Goal: Task Accomplishment & Management: Manage account settings

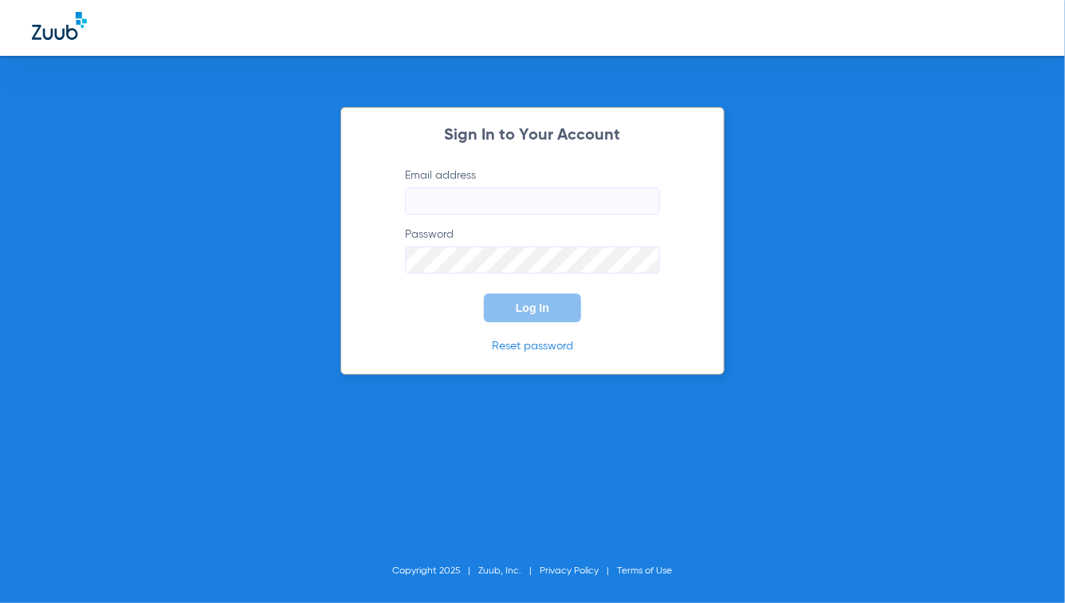
type input "jaimie@zuub.com"
click at [559, 205] on input "jaimie@zuub.com" at bounding box center [532, 200] width 255 height 27
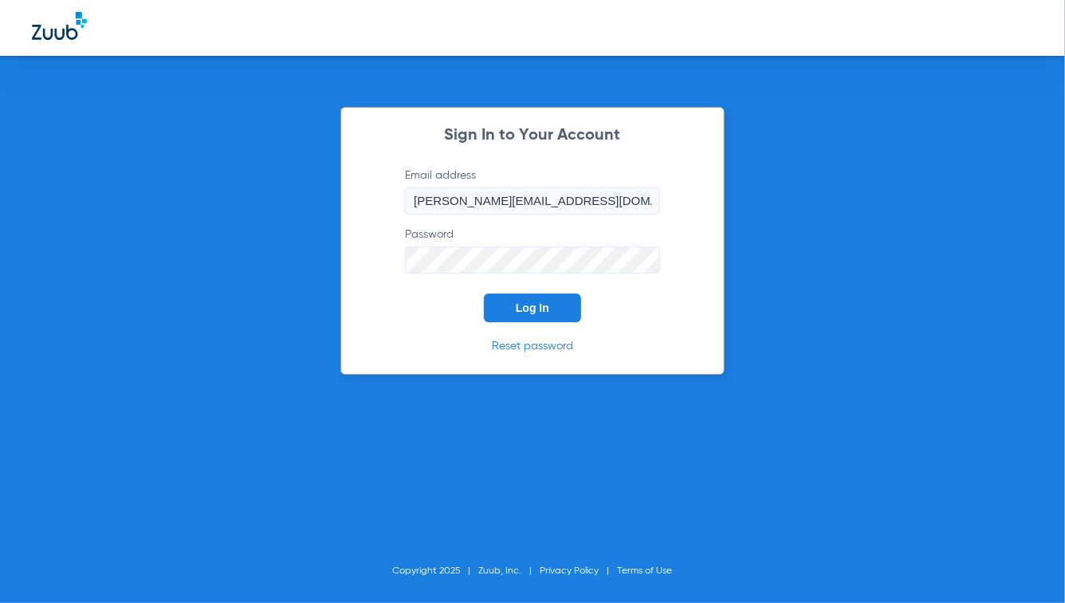
click at [401, 323] on div "Sign In to Your Account Email address jaimie@zuub.com Password Log In Reset pas…" at bounding box center [532, 241] width 384 height 268
click at [533, 302] on span "Log In" at bounding box center [532, 307] width 33 height 13
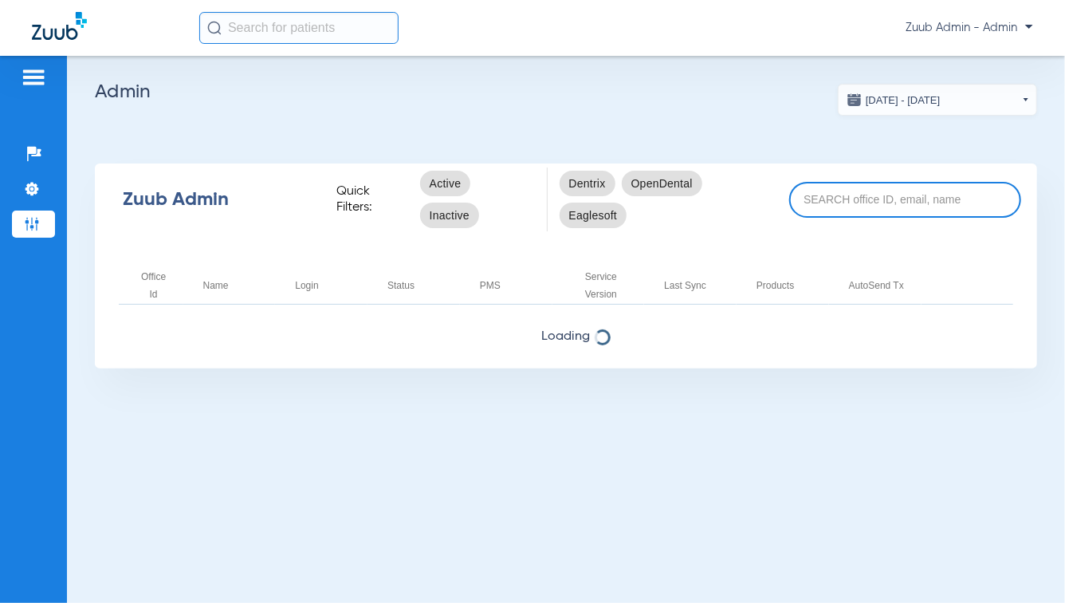
click at [862, 203] on input at bounding box center [905, 200] width 232 height 36
type input "demo"
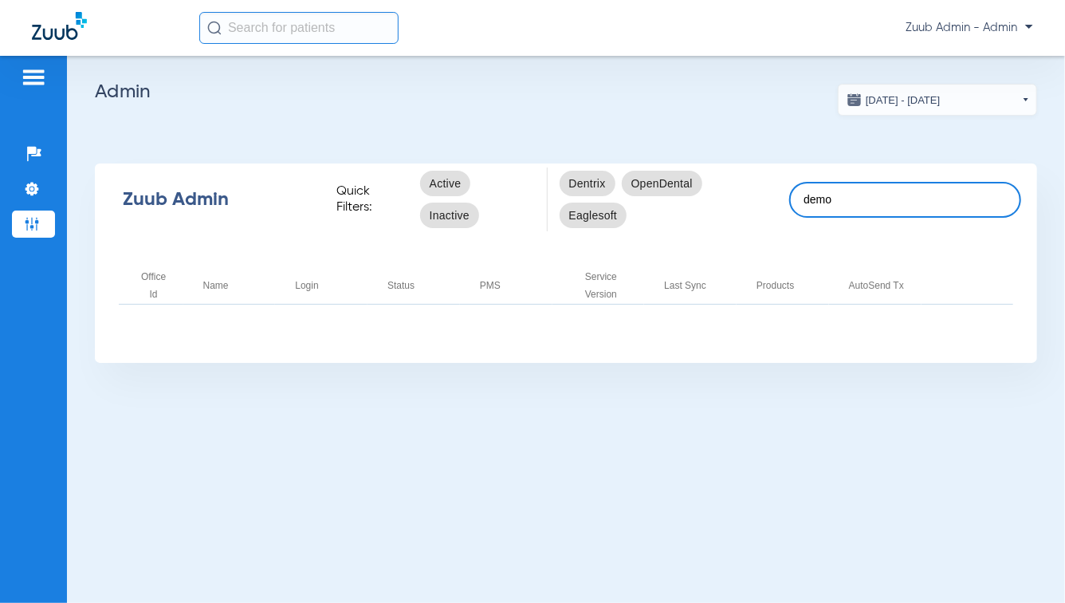
click at [847, 196] on input "demo" at bounding box center [905, 200] width 232 height 36
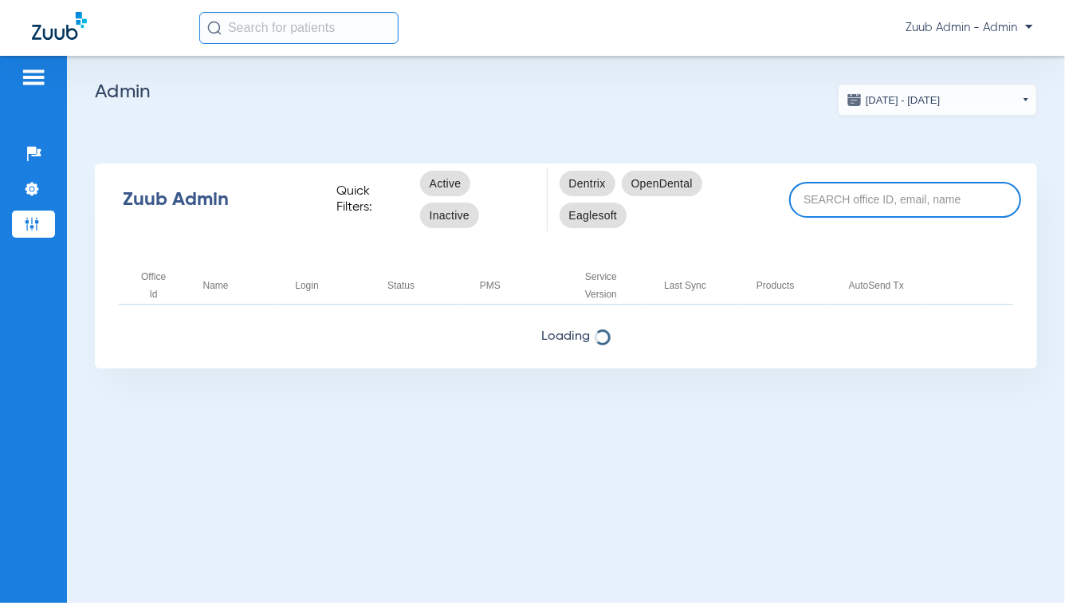
click at [829, 204] on input at bounding box center [905, 200] width 232 height 36
type input "demo"
click at [853, 194] on input at bounding box center [905, 200] width 232 height 36
type input "demo"
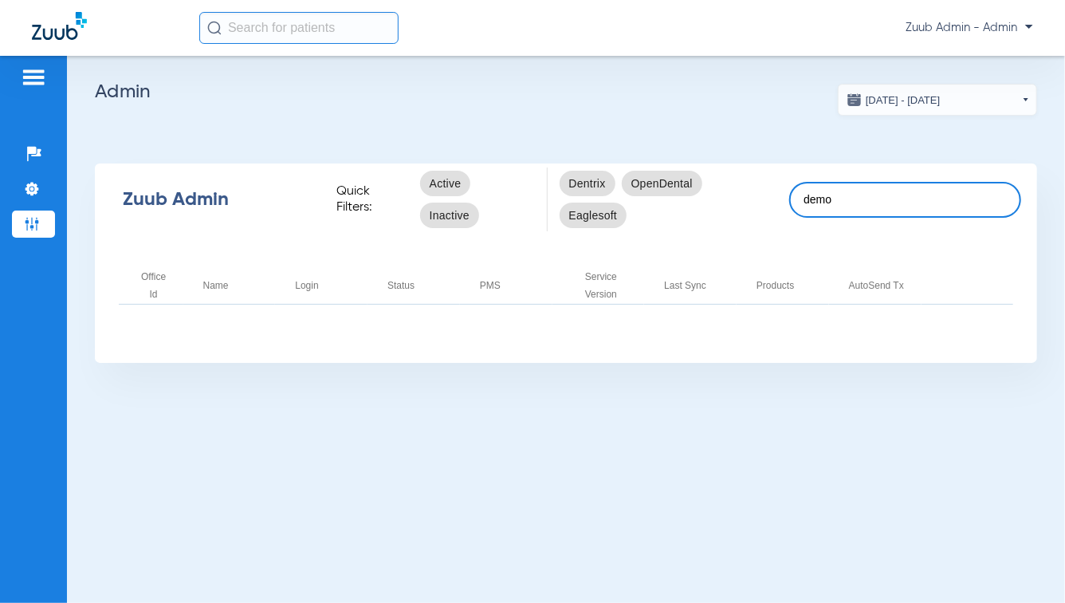
click at [888, 202] on input "demo" at bounding box center [905, 200] width 232 height 36
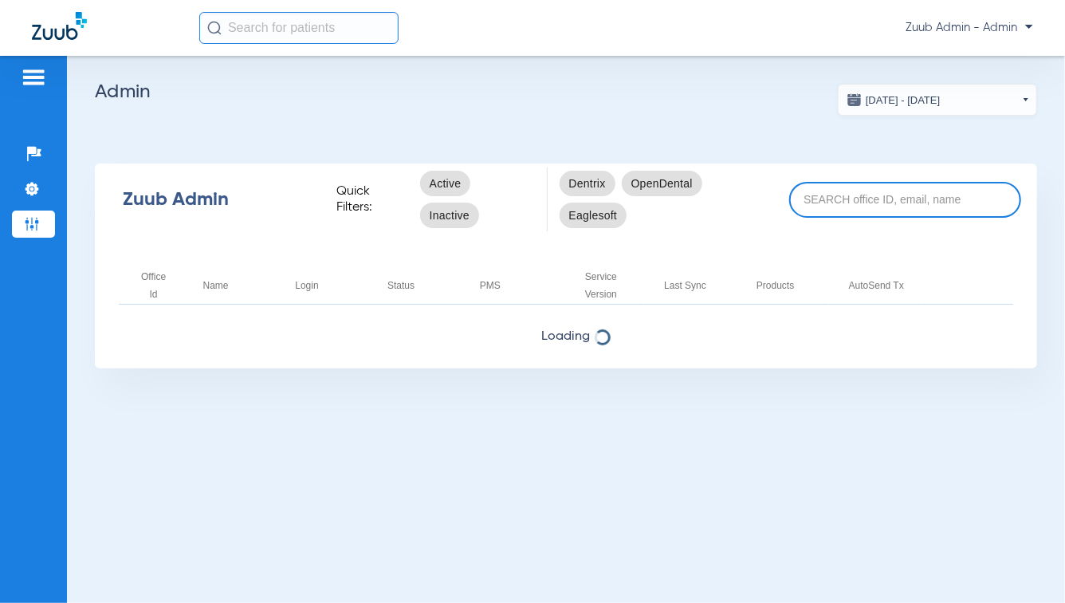
click at [837, 203] on input at bounding box center [905, 200] width 232 height 36
type input "demo"
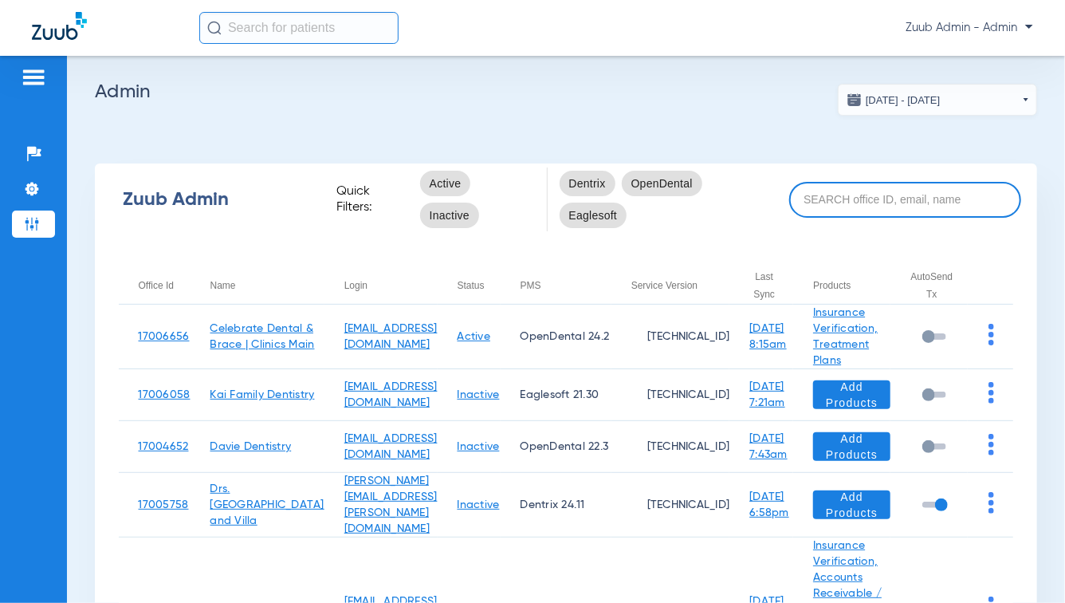
click at [845, 200] on input at bounding box center [905, 200] width 232 height 36
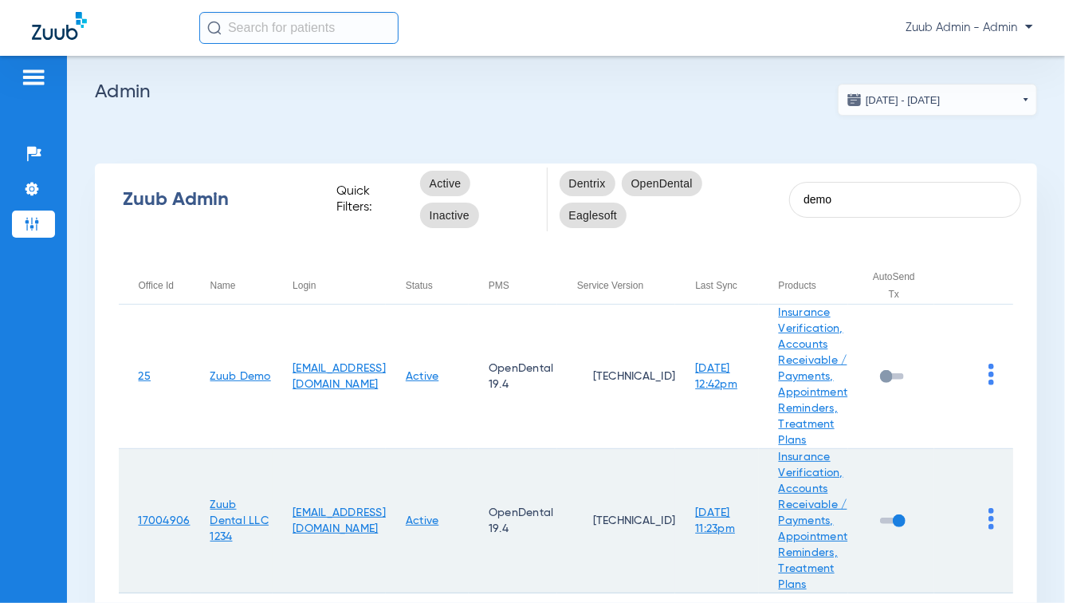
scroll to position [111, 0]
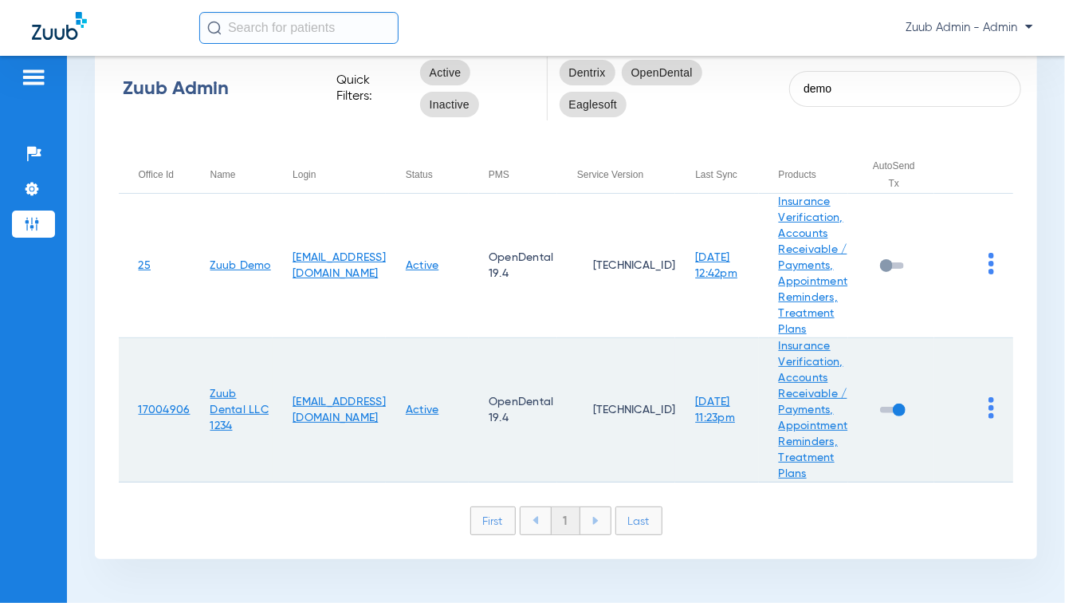
type input "demo"
click at [988, 404] on img at bounding box center [991, 408] width 6 height 22
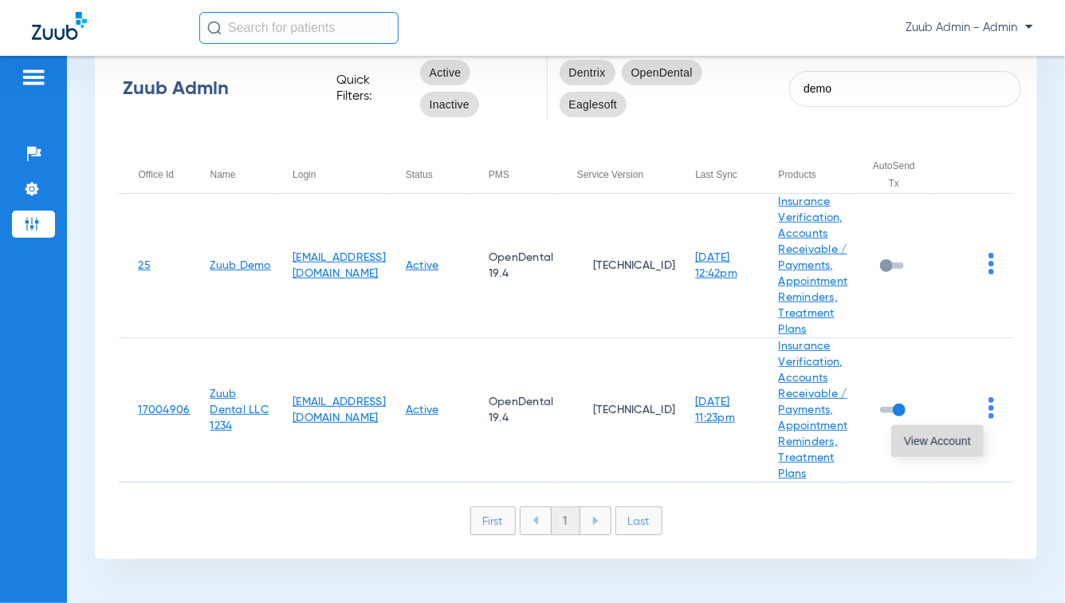
click at [919, 446] on span "View Account" at bounding box center [937, 440] width 67 height 11
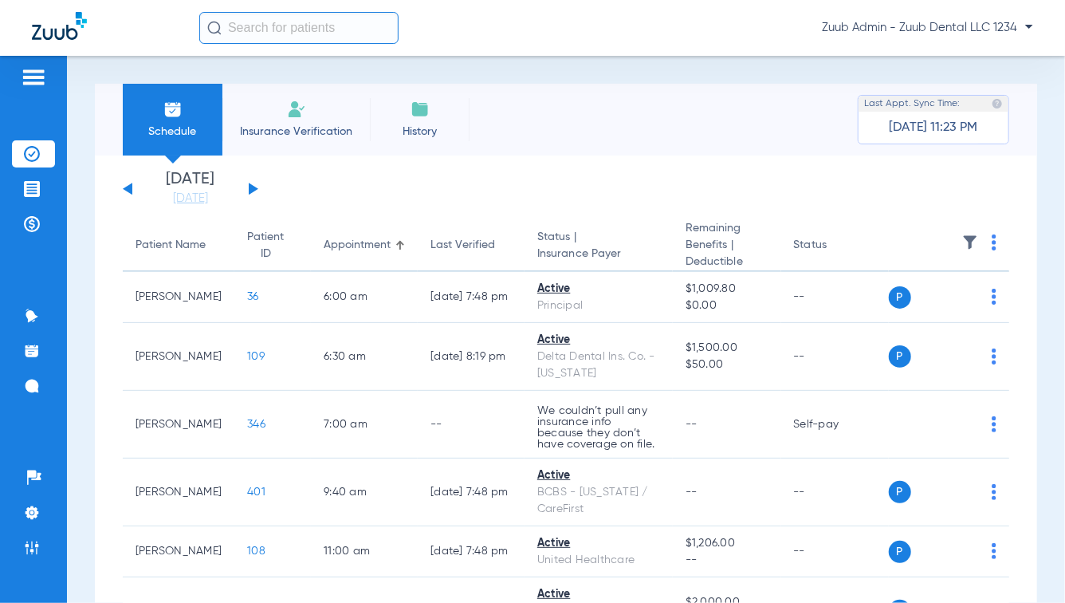
click at [29, 80] on img at bounding box center [34, 77] width 26 height 19
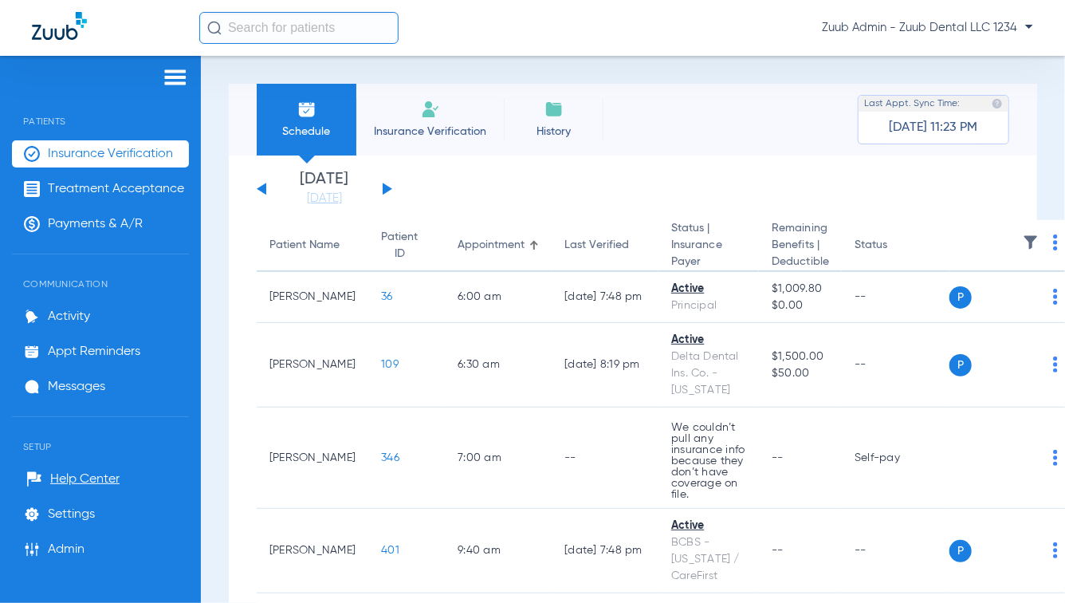
click at [169, 82] on img at bounding box center [176, 77] width 26 height 19
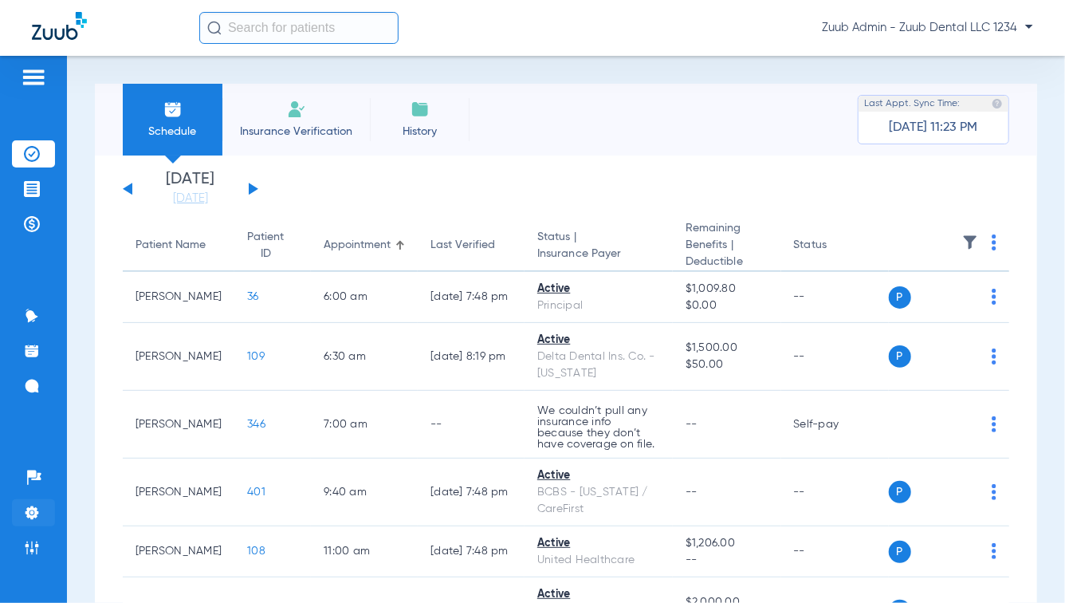
click at [26, 508] on img at bounding box center [32, 513] width 16 height 16
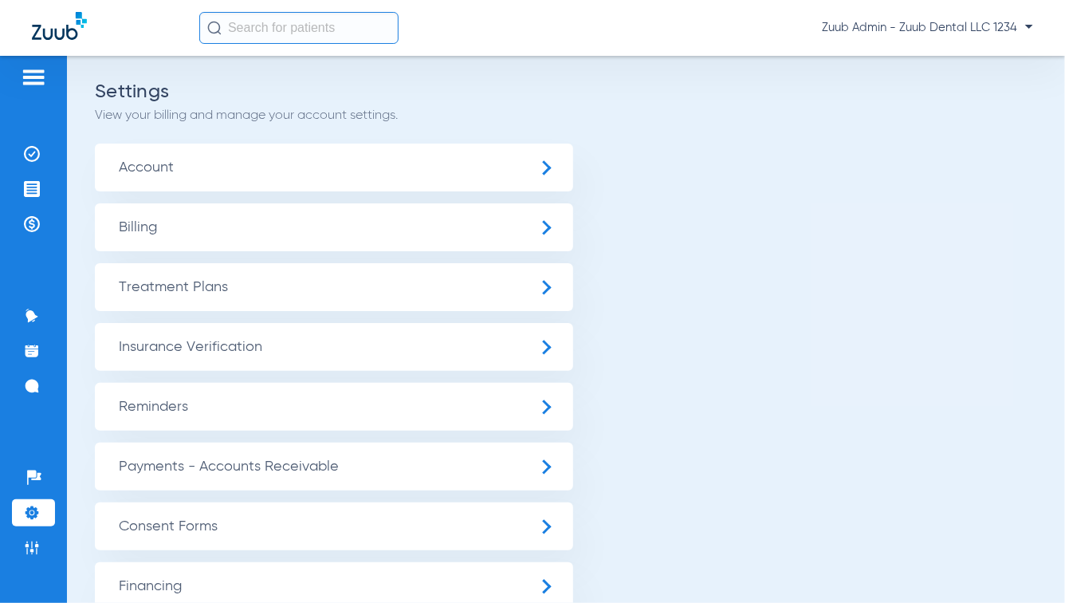
click at [276, 336] on span "Insurance Verification" at bounding box center [334, 347] width 478 height 48
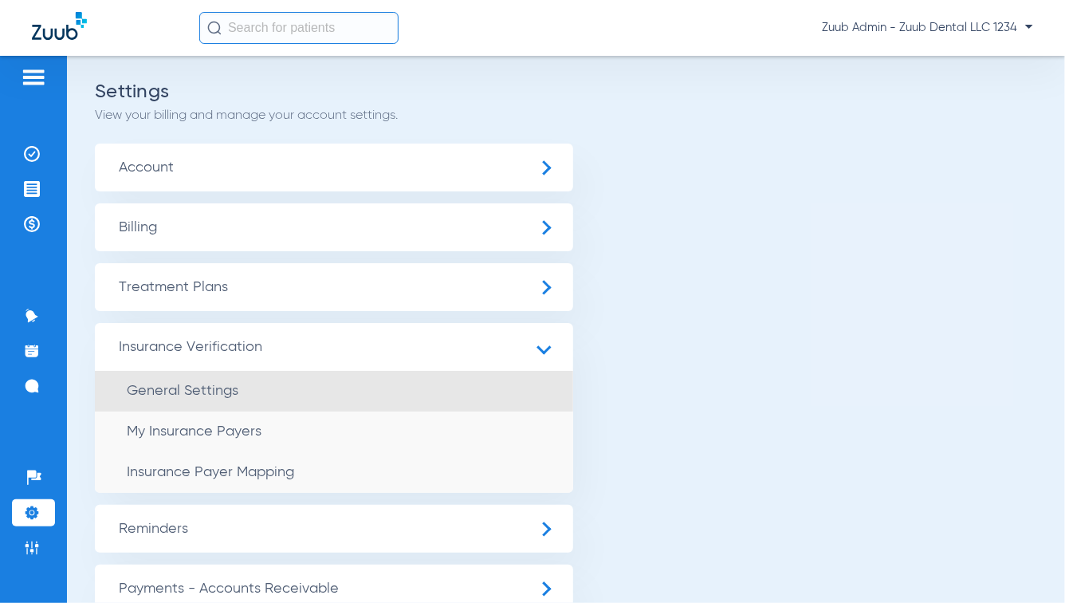
click at [250, 386] on li "General Settings" at bounding box center [334, 391] width 478 height 41
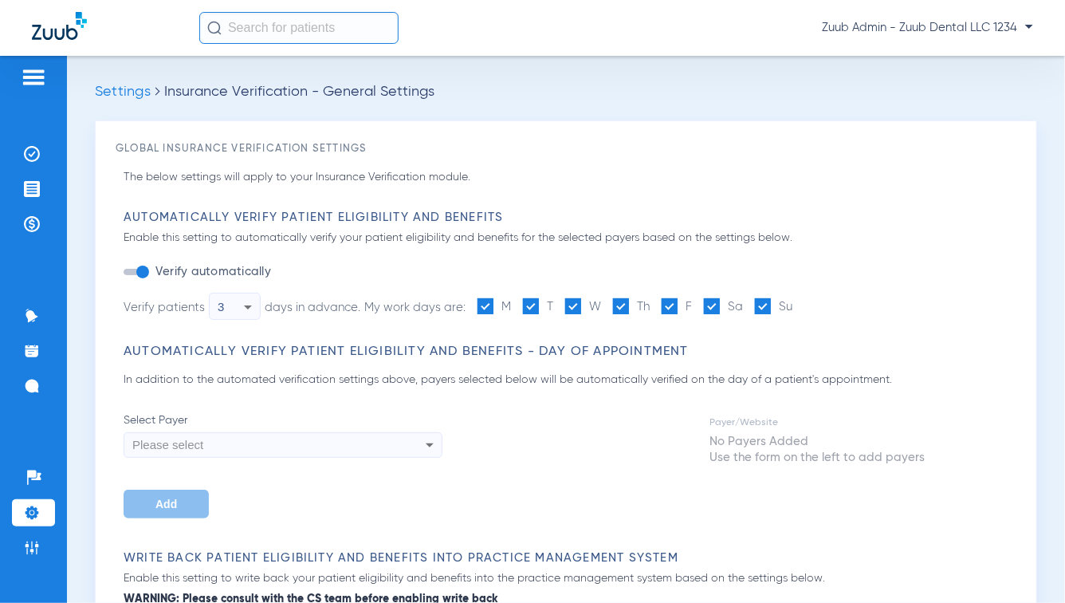
type input "1"
click at [247, 301] on icon at bounding box center [247, 306] width 19 height 19
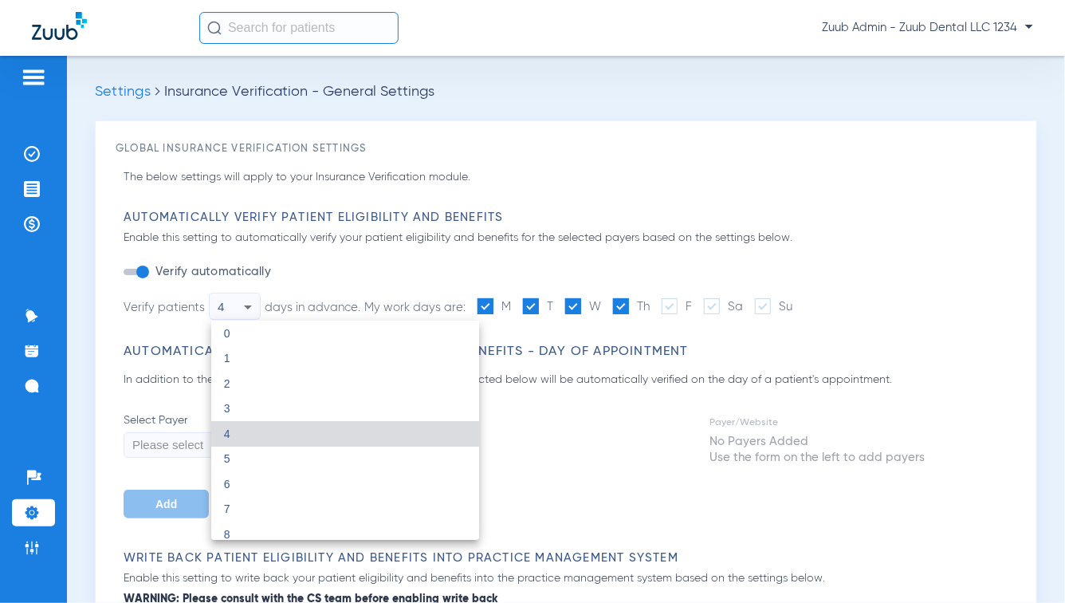
click at [399, 276] on div at bounding box center [532, 301] width 1065 height 603
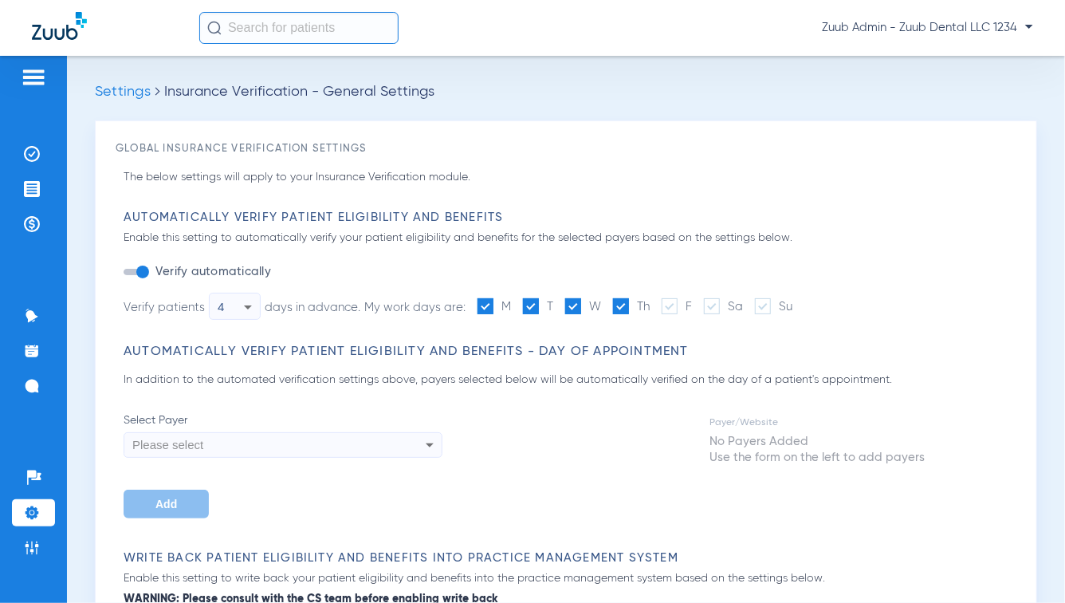
click at [252, 308] on icon at bounding box center [247, 306] width 19 height 19
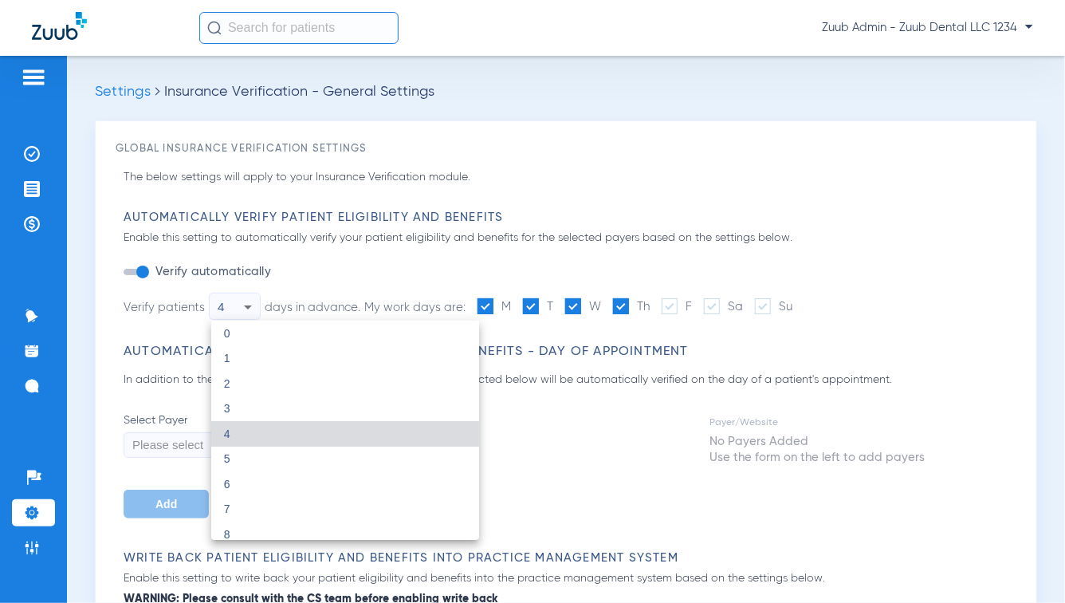
click at [322, 289] on div at bounding box center [532, 301] width 1065 height 603
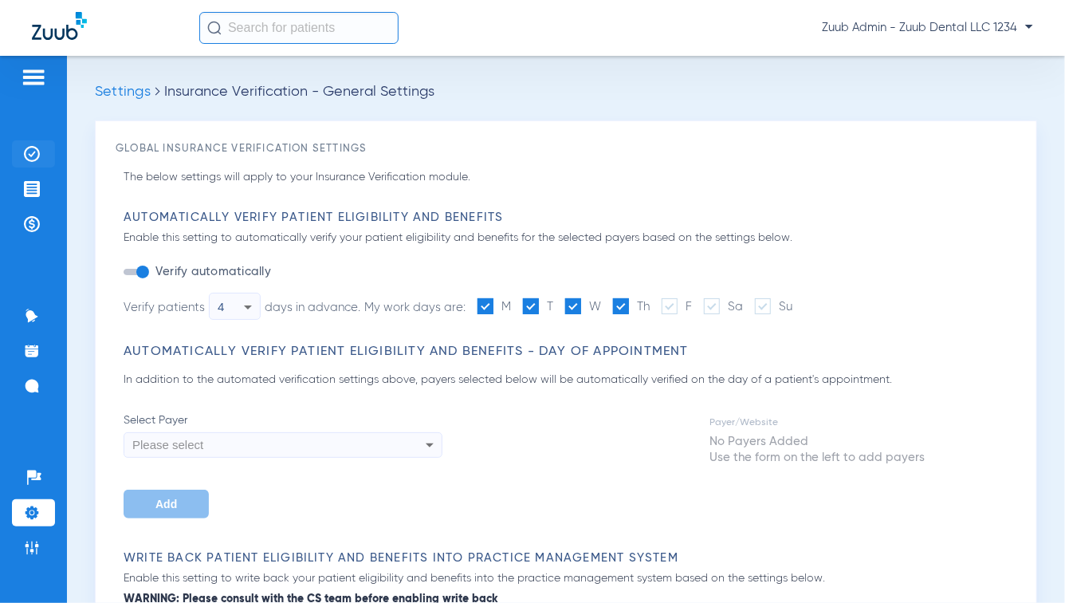
click at [24, 147] on img at bounding box center [32, 154] width 16 height 16
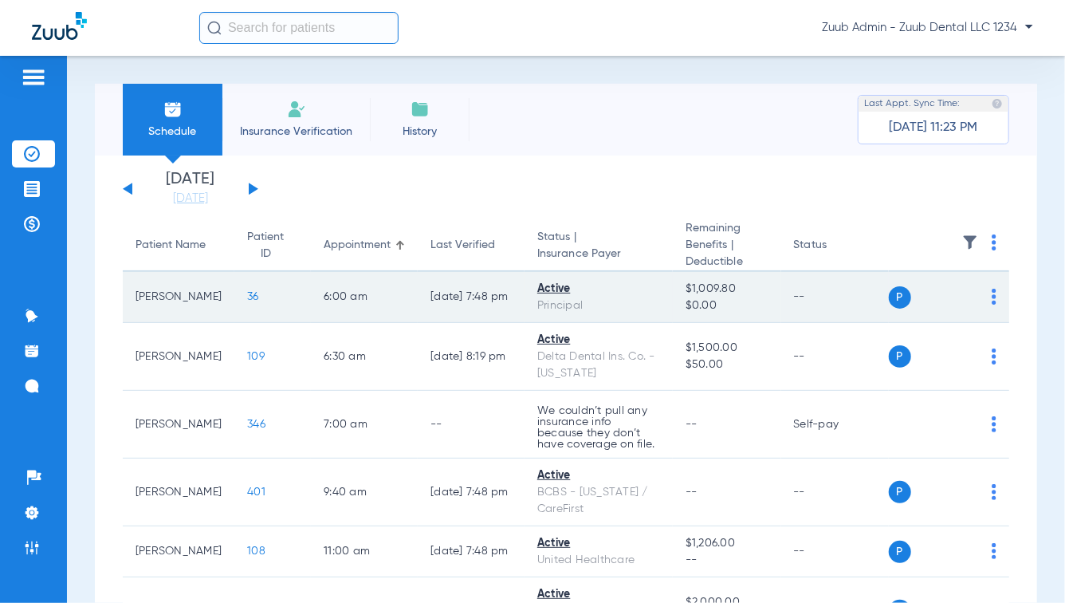
click at [992, 296] on img at bounding box center [994, 297] width 5 height 16
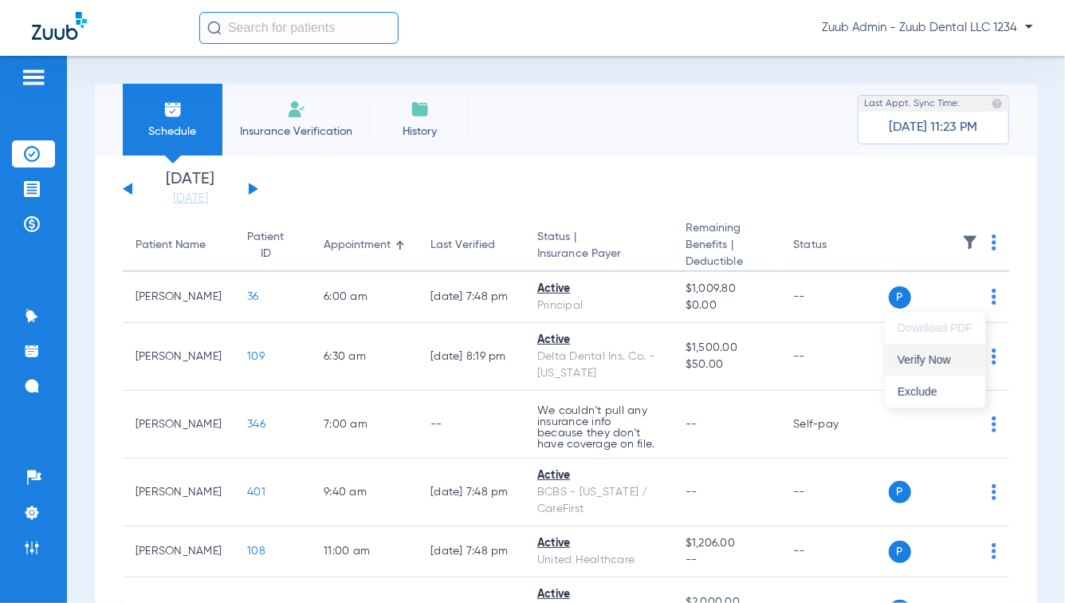
click at [935, 363] on span "Verify Now" at bounding box center [934, 359] width 75 height 11
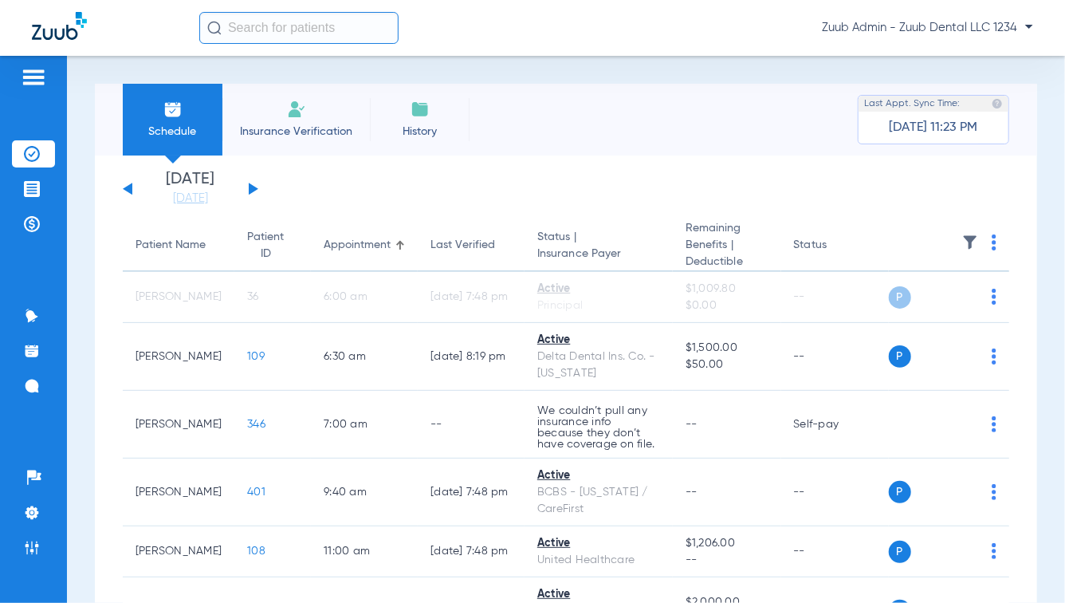
click at [962, 242] on img at bounding box center [970, 242] width 16 height 16
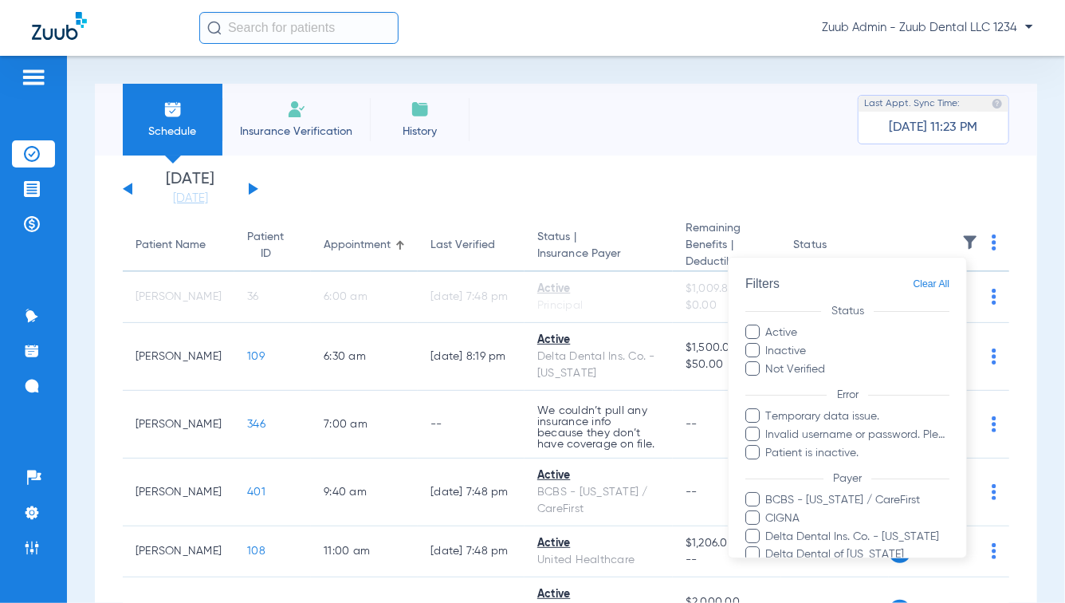
click at [626, 195] on div at bounding box center [532, 301] width 1065 height 603
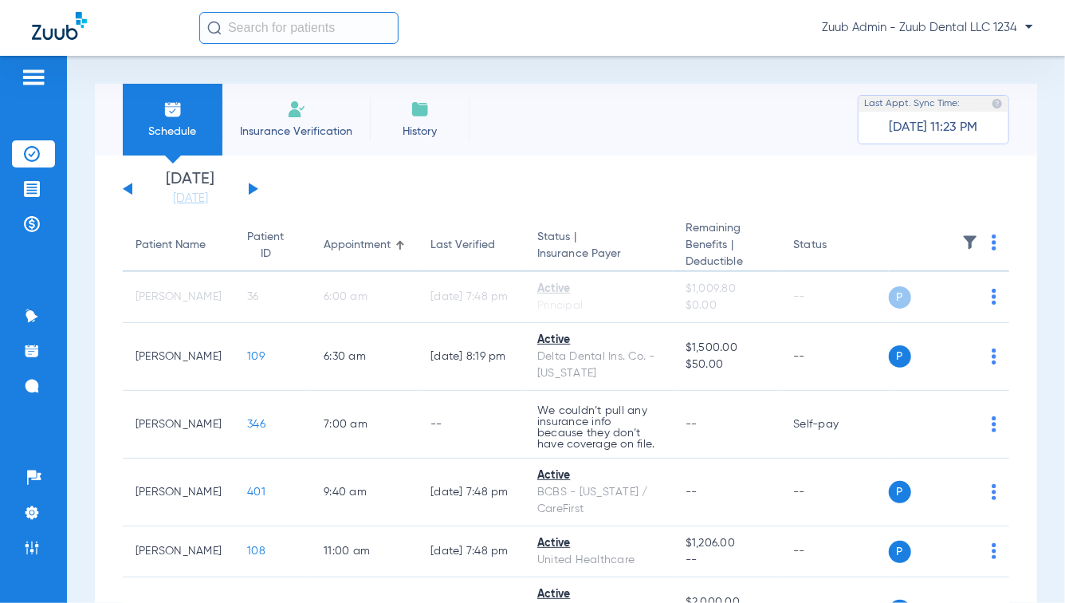
click at [301, 128] on span "Insurance Verification" at bounding box center [296, 132] width 124 height 16
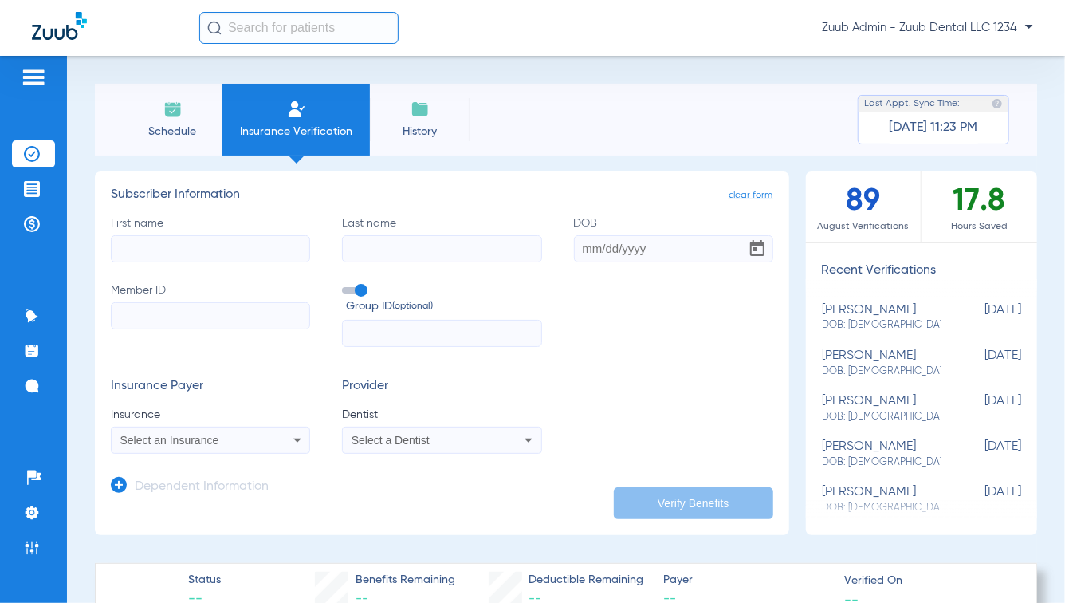
click at [190, 243] on input "First name" at bounding box center [210, 248] width 199 height 27
click at [375, 245] on input "Last name" at bounding box center [441, 248] width 199 height 27
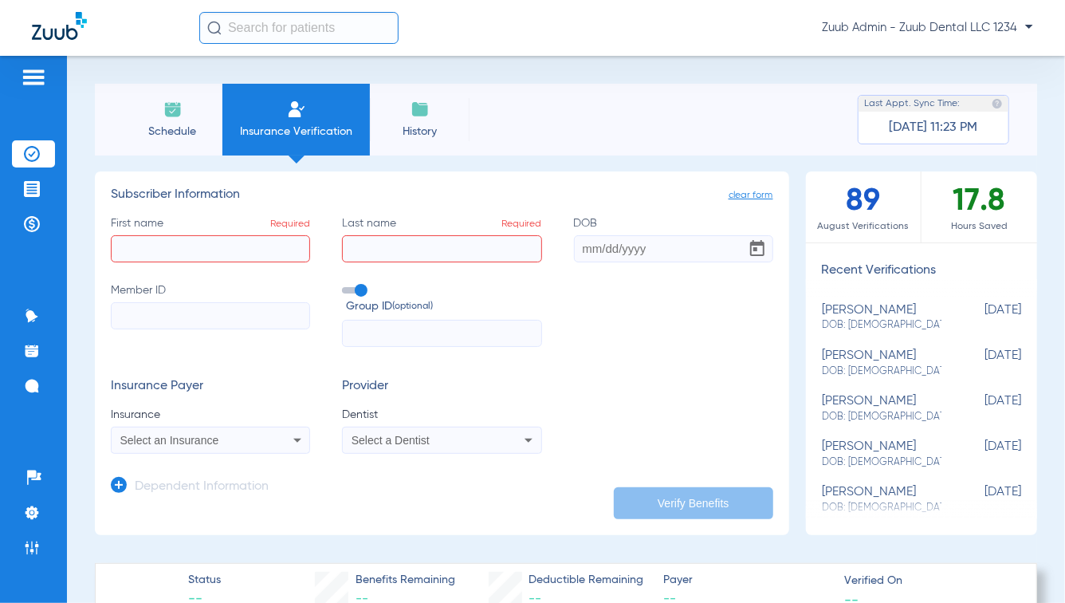
click at [611, 248] on input "DOB" at bounding box center [673, 248] width 199 height 27
click at [265, 320] on input "Member ID" at bounding box center [210, 315] width 199 height 27
click at [291, 363] on form "First name Required Last name Required DOB Required Member ID Group ID (optiona…" at bounding box center [442, 334] width 662 height 239
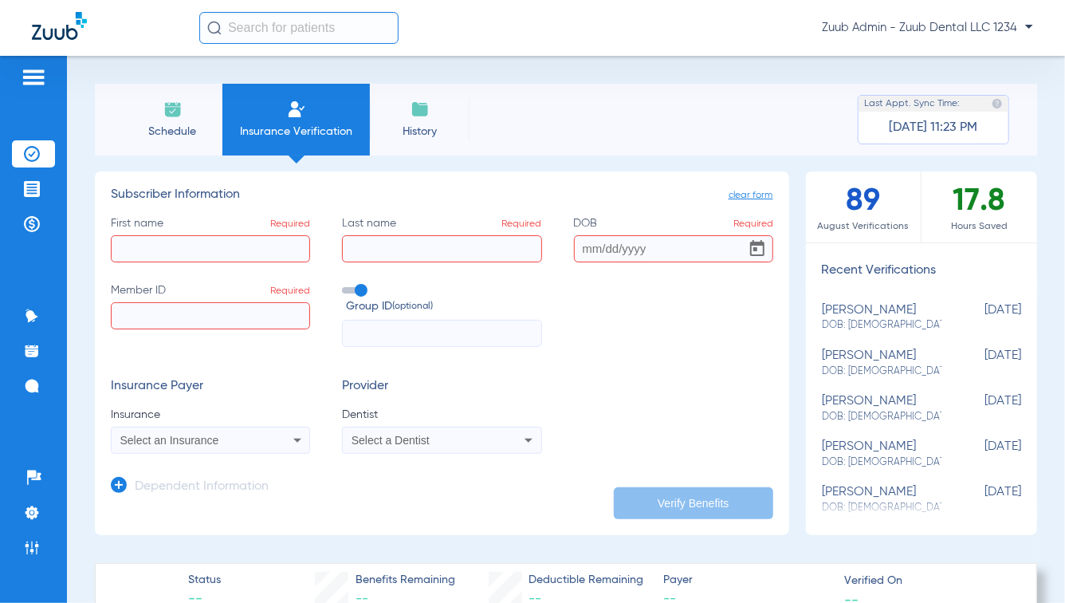
click at [274, 443] on div "Select an Insurance" at bounding box center [211, 439] width 198 height 19
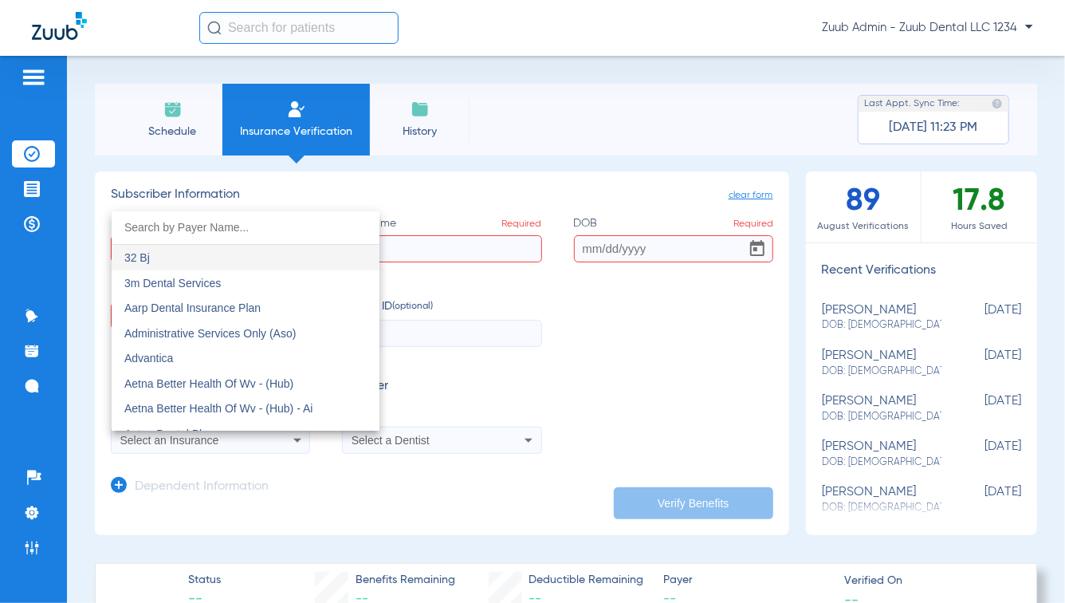
click at [355, 512] on div at bounding box center [532, 301] width 1065 height 603
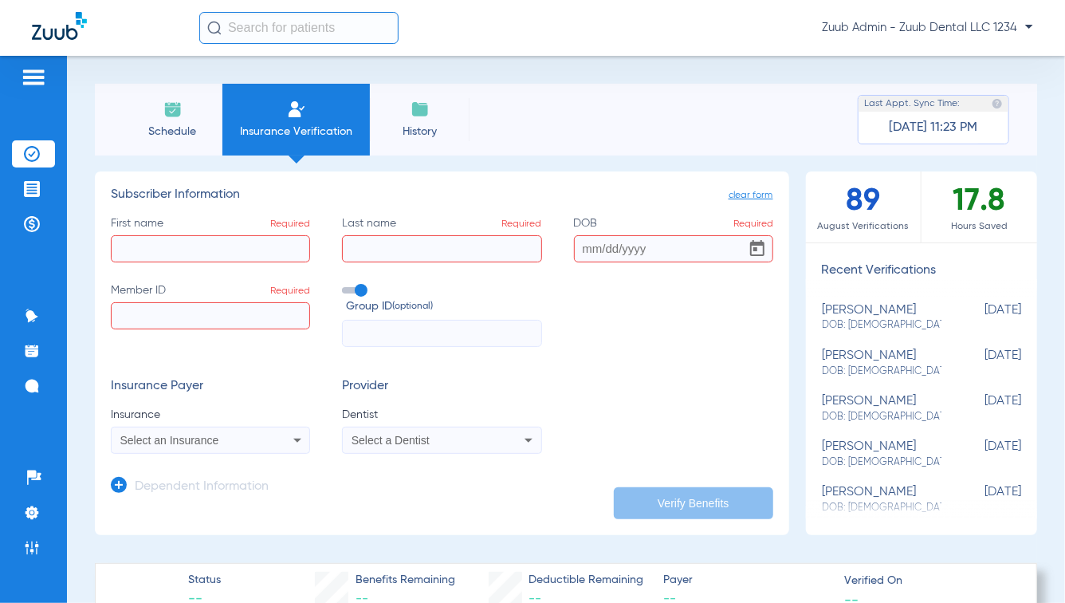
click at [154, 128] on span "Schedule" at bounding box center [173, 132] width 76 height 16
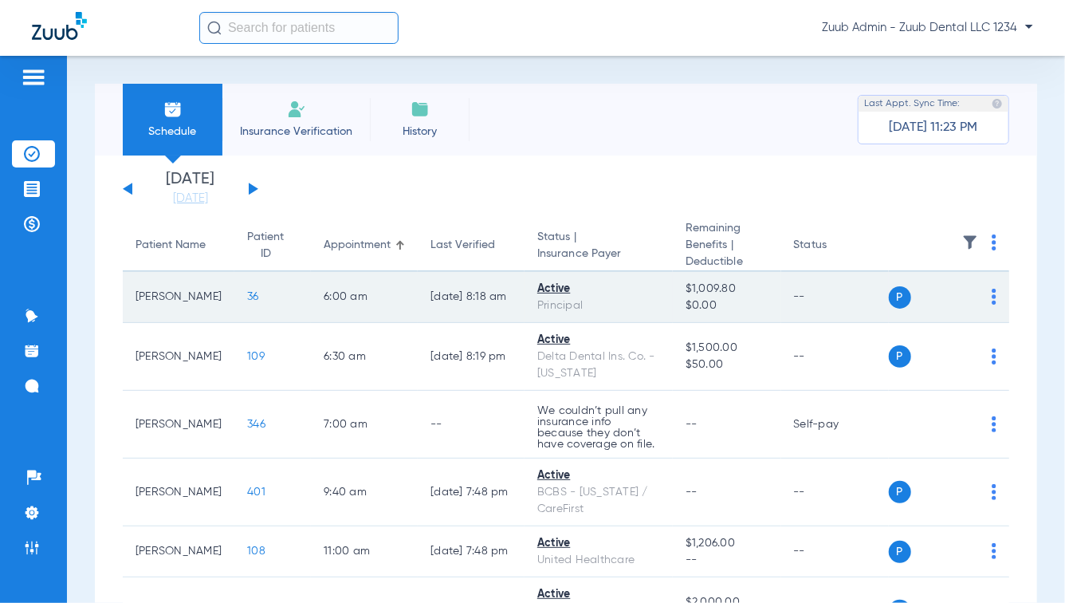
click at [247, 291] on span "36" at bounding box center [253, 296] width 12 height 11
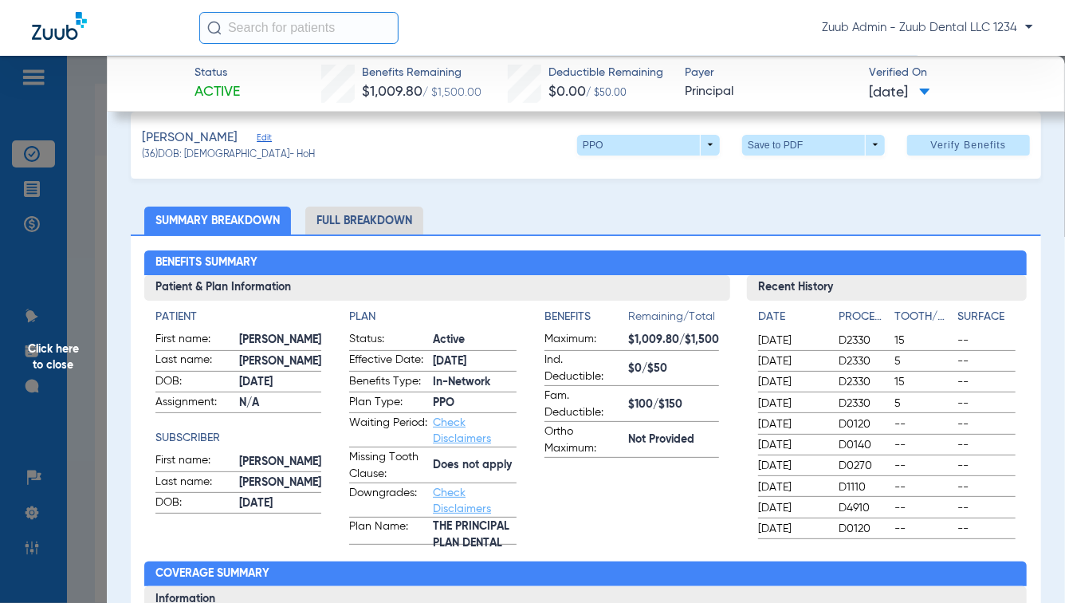
scroll to position [6, 0]
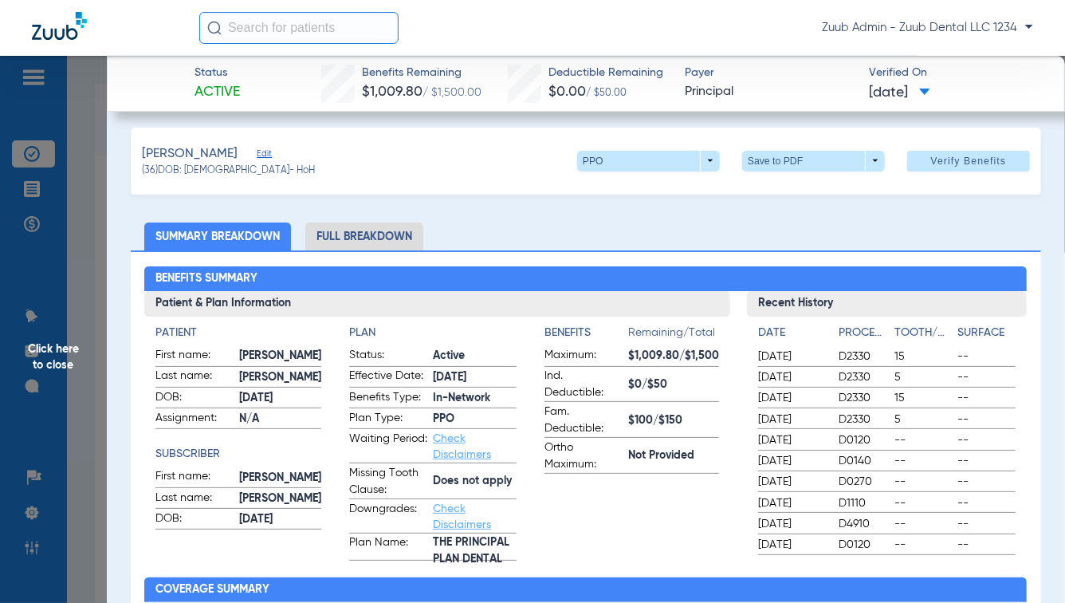
click at [362, 230] on li "Full Breakdown" at bounding box center [364, 236] width 118 height 28
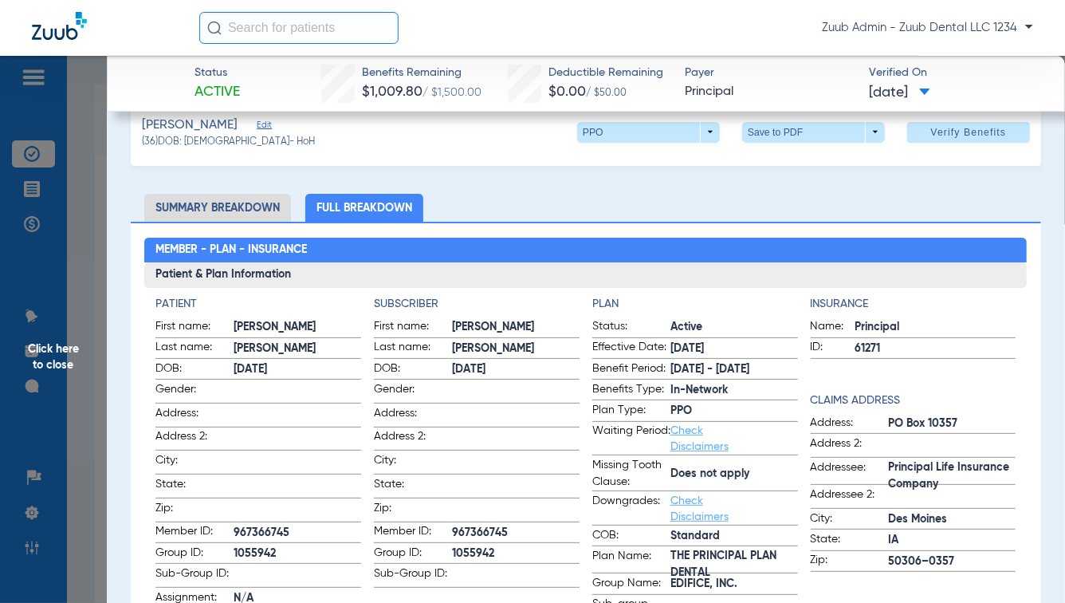
scroll to position [0, 0]
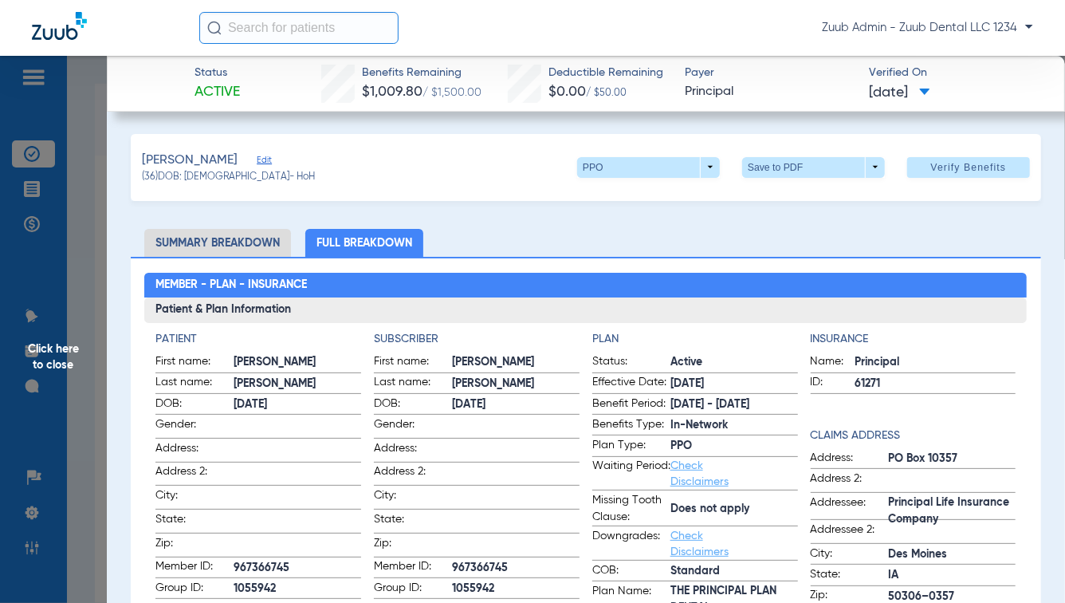
click at [206, 240] on li "Summary Breakdown" at bounding box center [217, 243] width 147 height 28
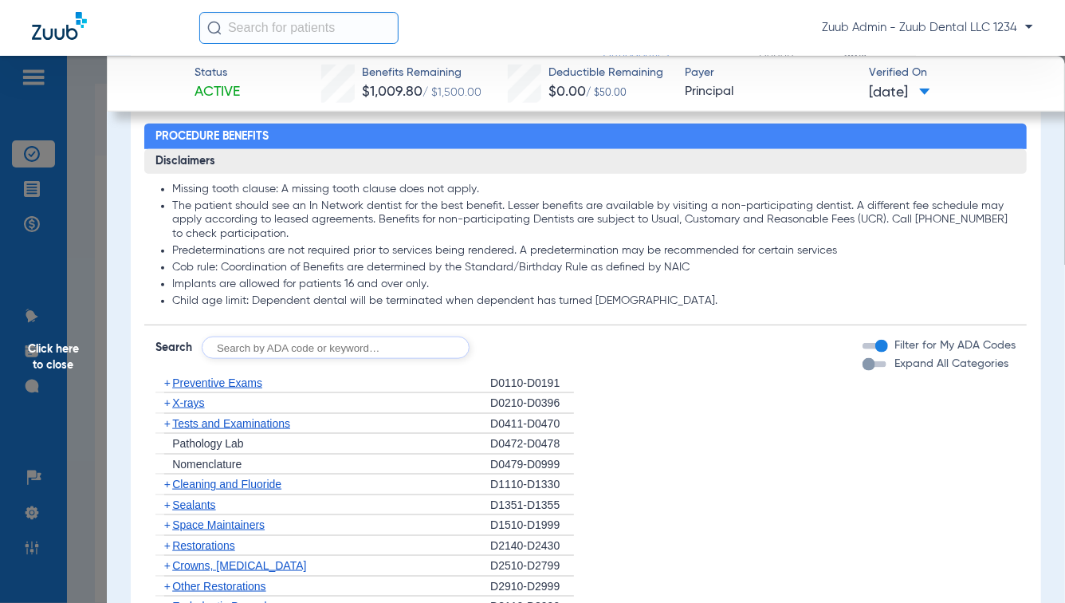
scroll to position [805, 0]
click at [862, 360] on div "button" at bounding box center [868, 363] width 13 height 13
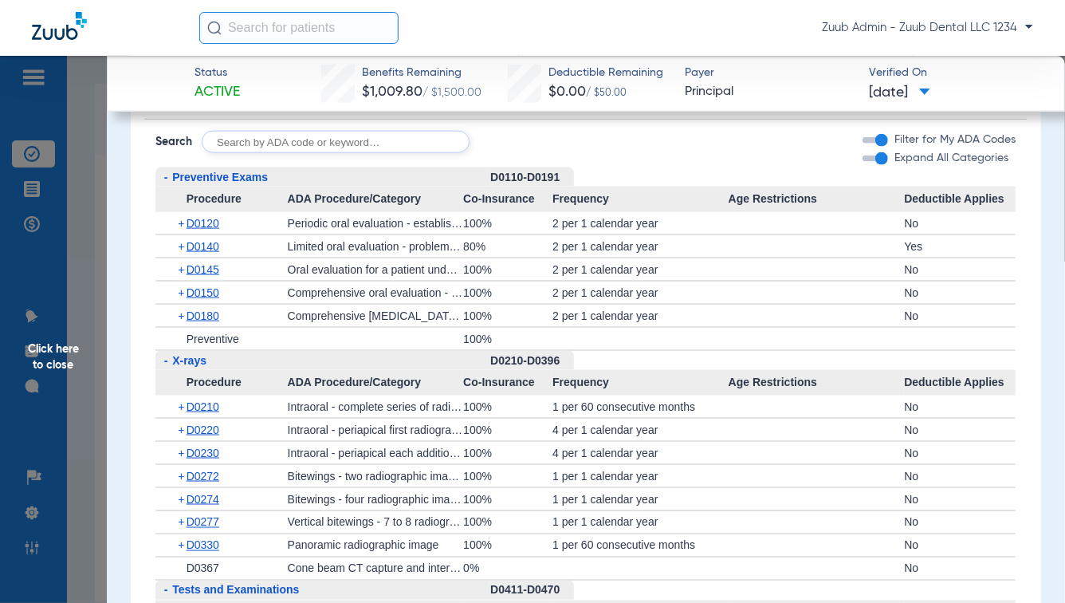
scroll to position [1011, 0]
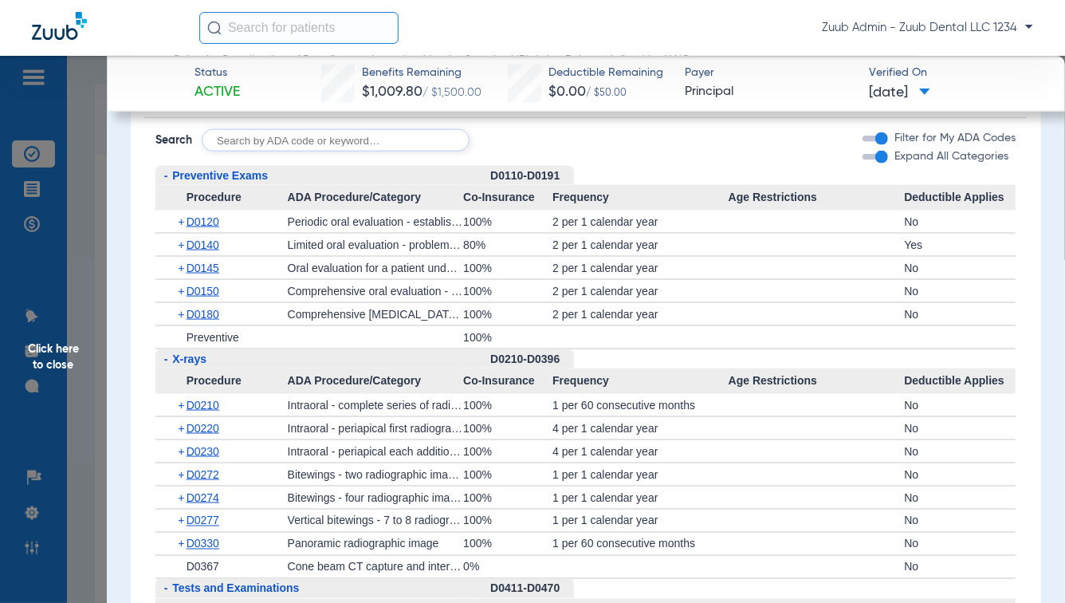
click at [876, 155] on div "button" at bounding box center [881, 157] width 13 height 13
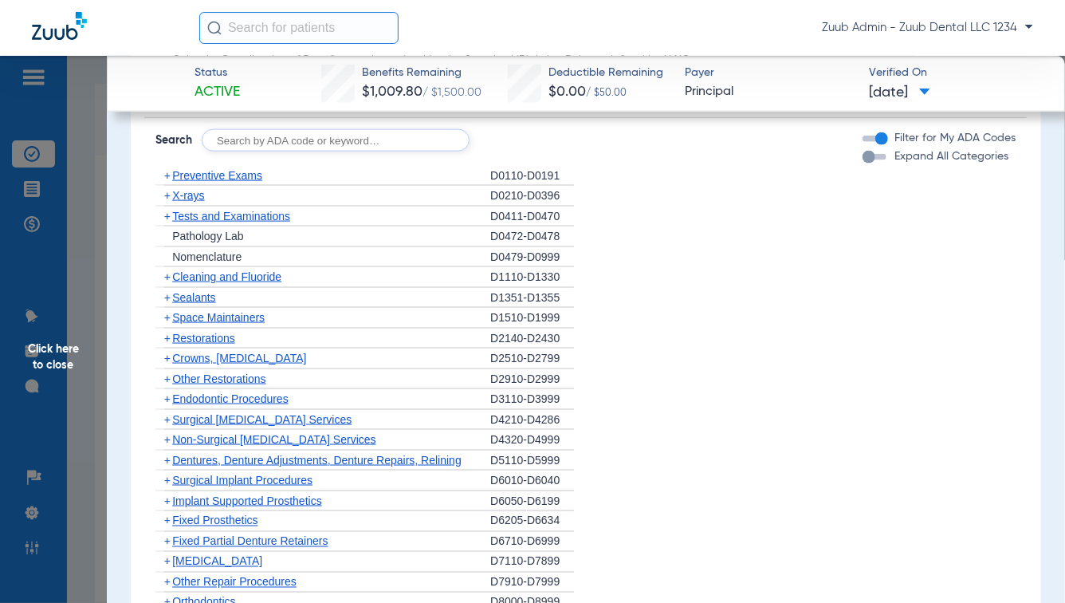
click at [199, 292] on span "Sealants" at bounding box center [193, 297] width 43 height 13
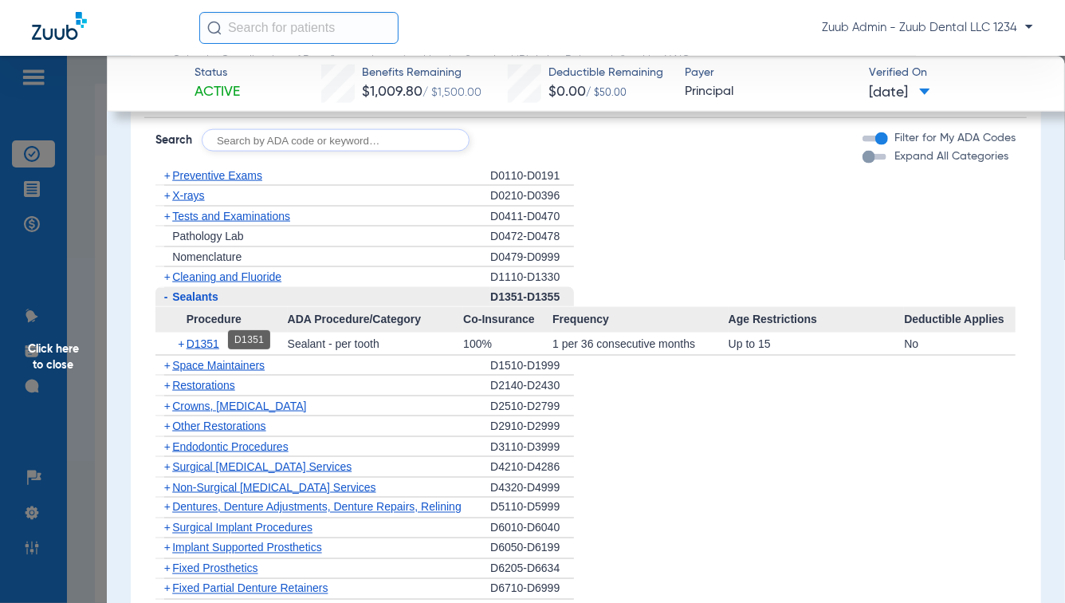
click at [206, 341] on span "D1351" at bounding box center [203, 343] width 33 height 13
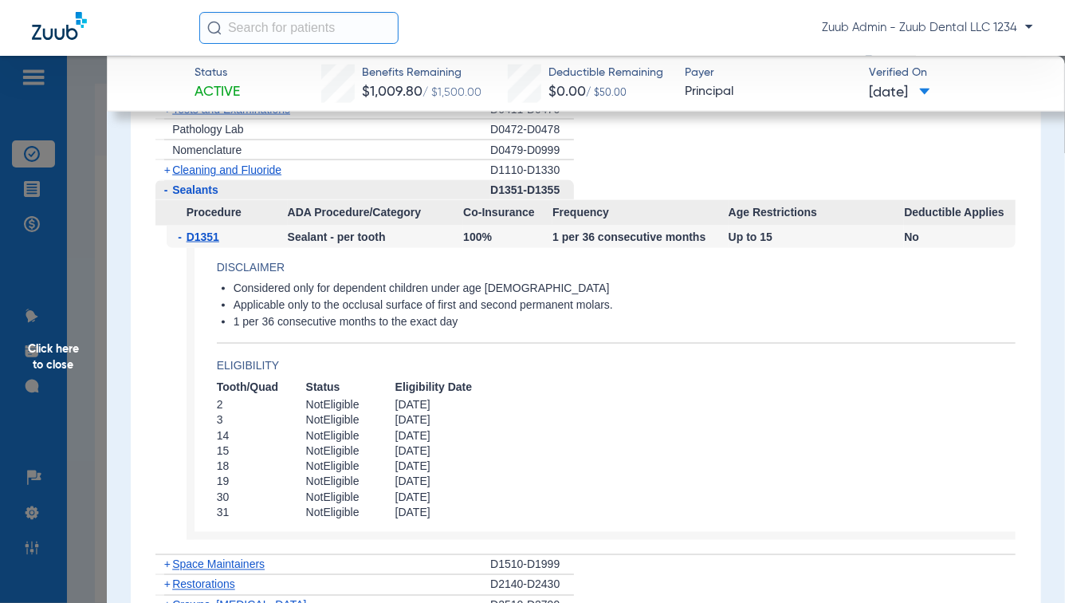
scroll to position [1141, 0]
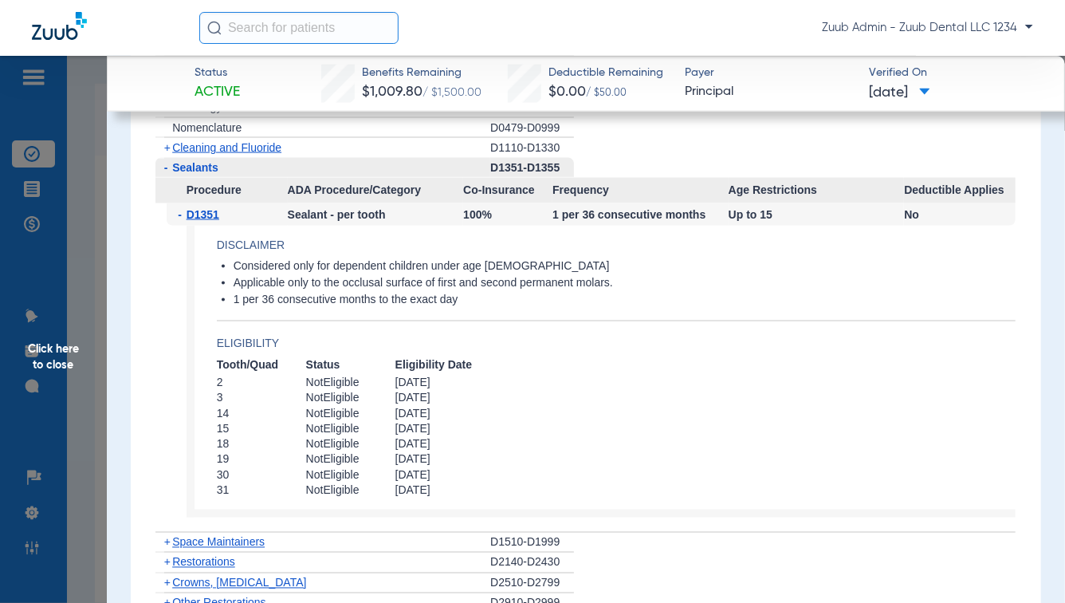
click at [164, 166] on span "-" at bounding box center [166, 167] width 4 height 13
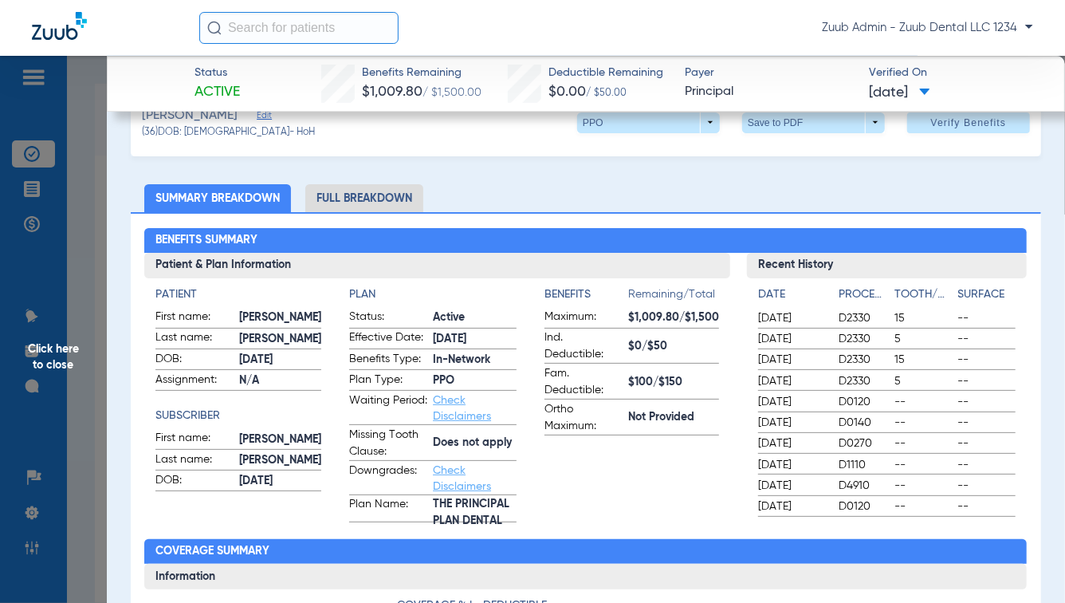
scroll to position [0, 0]
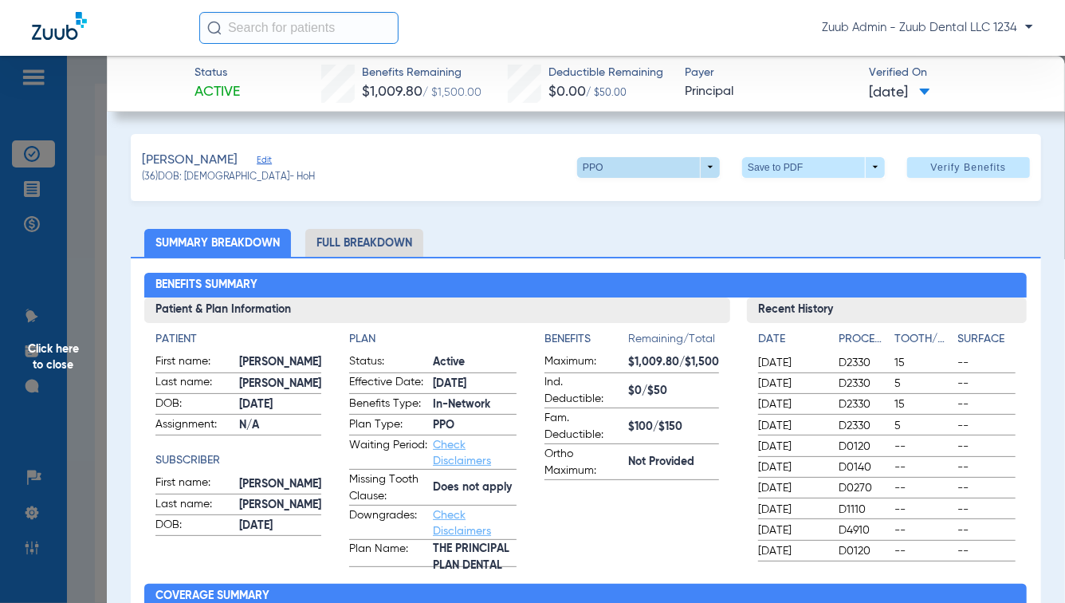
click at [704, 166] on span at bounding box center [648, 167] width 143 height 21
click at [700, 201] on div "PPO Out of Network" at bounding box center [701, 212] width 268 height 69
click at [698, 238] on div "PPO Out of Network" at bounding box center [701, 212] width 268 height 69
click at [489, 190] on div at bounding box center [532, 301] width 1065 height 603
click at [80, 385] on span "Click here to close" at bounding box center [53, 357] width 107 height 603
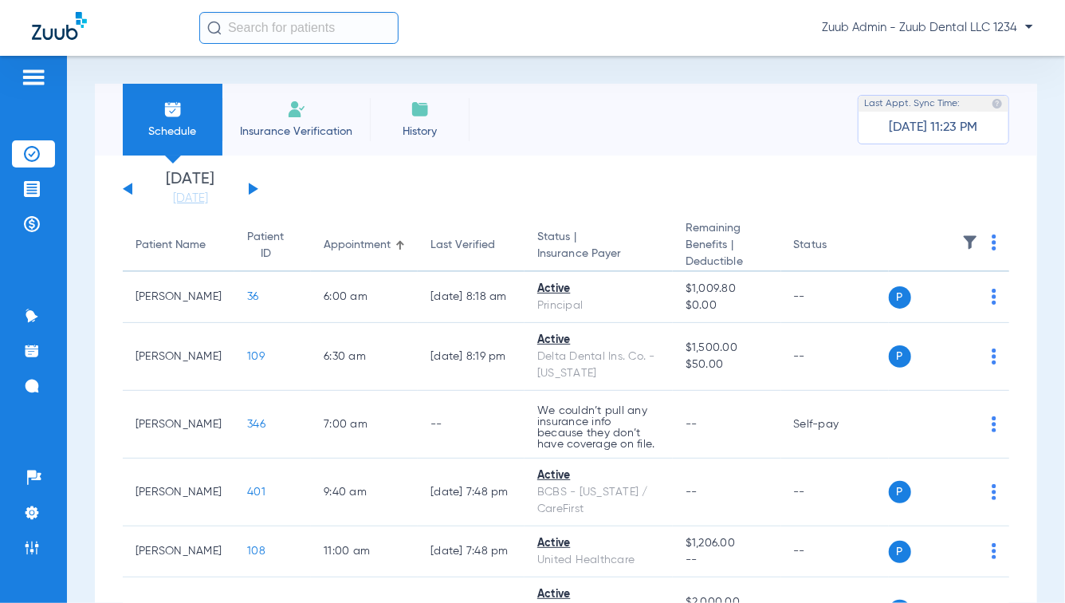
drag, startPoint x: 528, startPoint y: 237, endPoint x: 615, endPoint y: 256, distance: 89.0
click at [615, 256] on th "Status | Insurance Payer" at bounding box center [598, 246] width 148 height 52
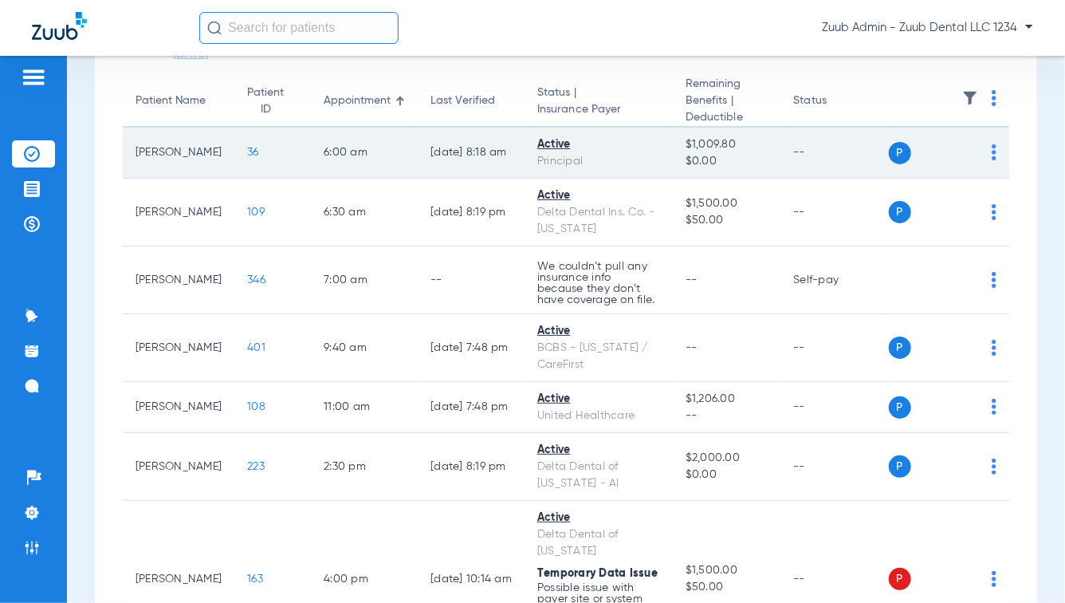
scroll to position [161, 0]
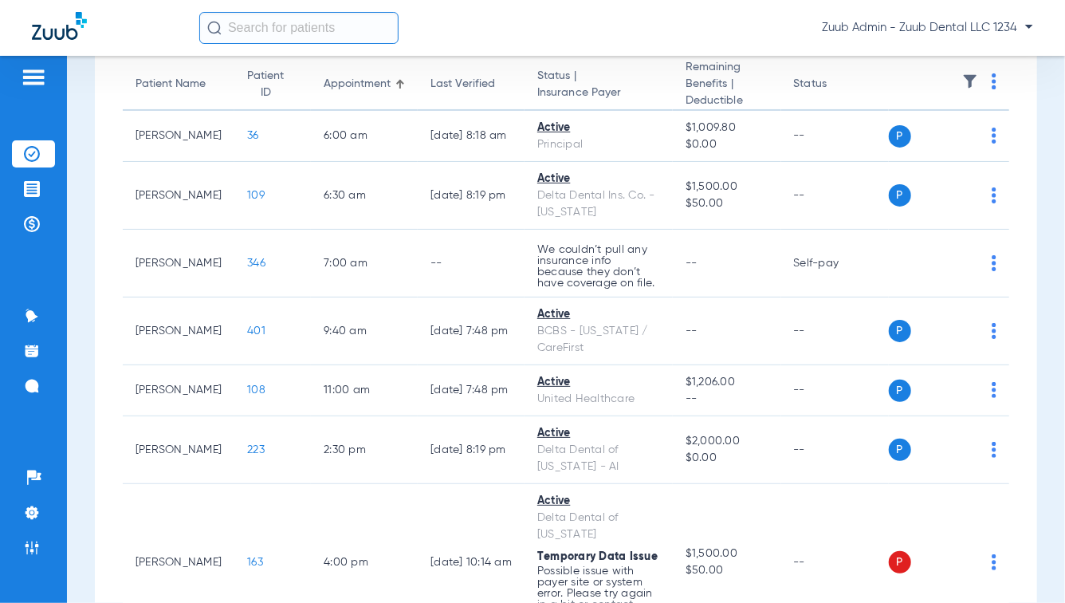
click at [635, 93] on span "Insurance Payer" at bounding box center [598, 92] width 123 height 17
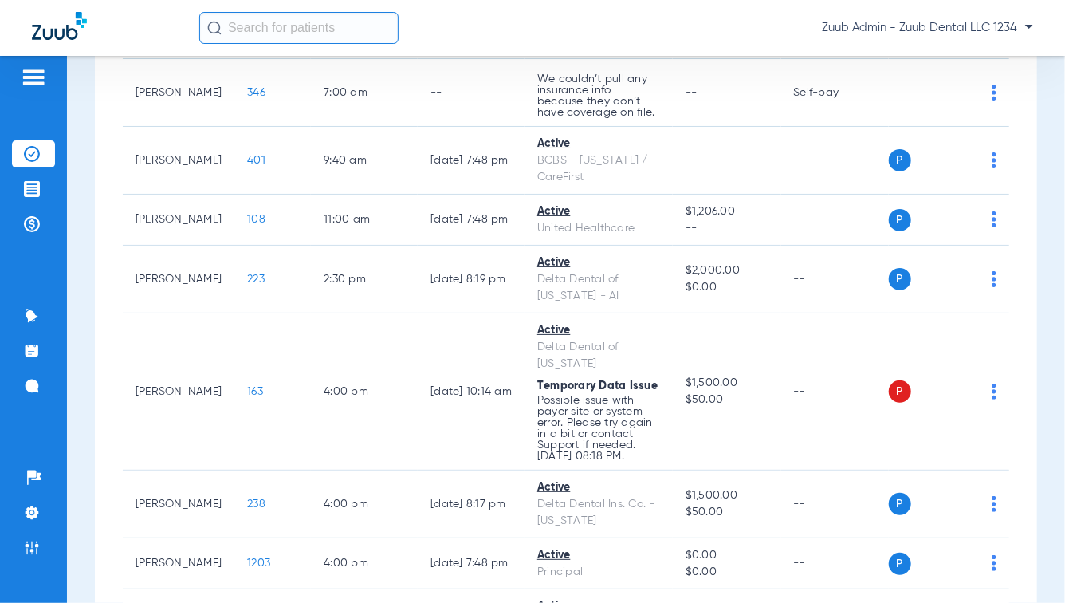
scroll to position [0, 0]
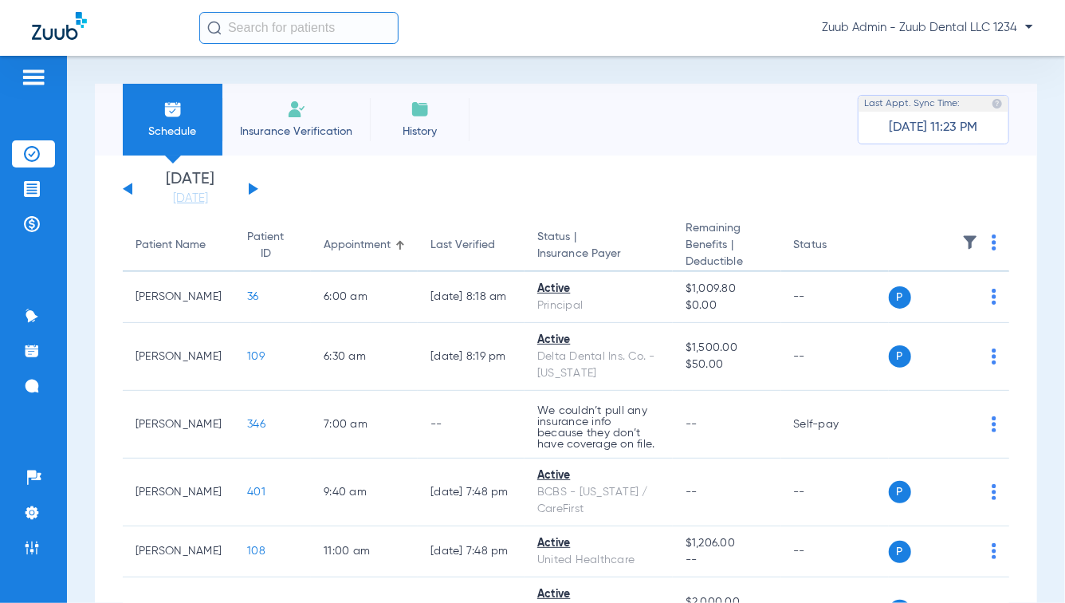
click at [126, 189] on button at bounding box center [128, 189] width 10 height 12
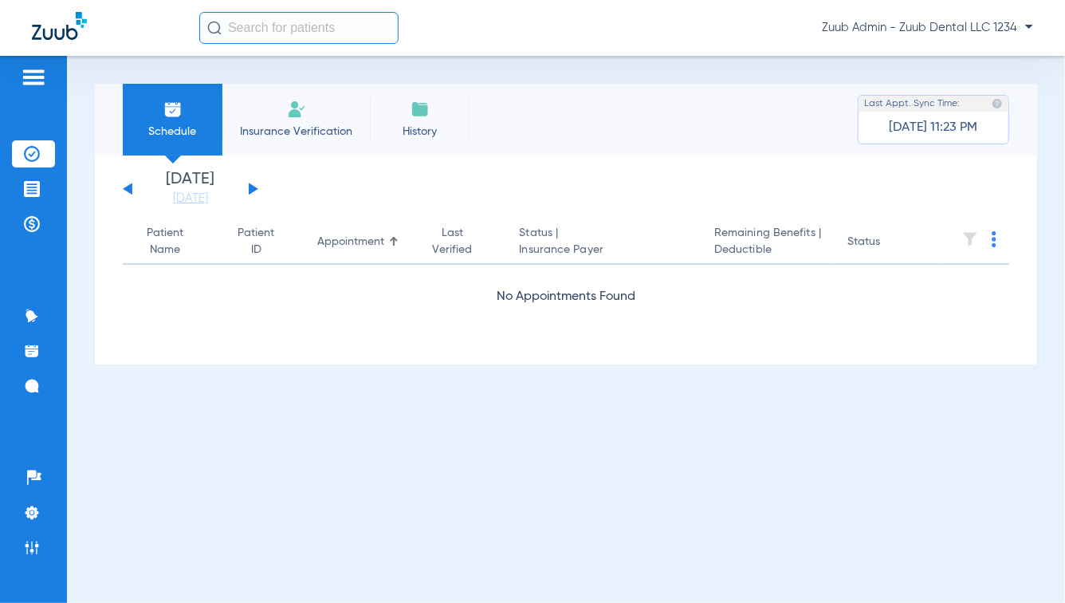
click at [251, 190] on button at bounding box center [254, 189] width 10 height 12
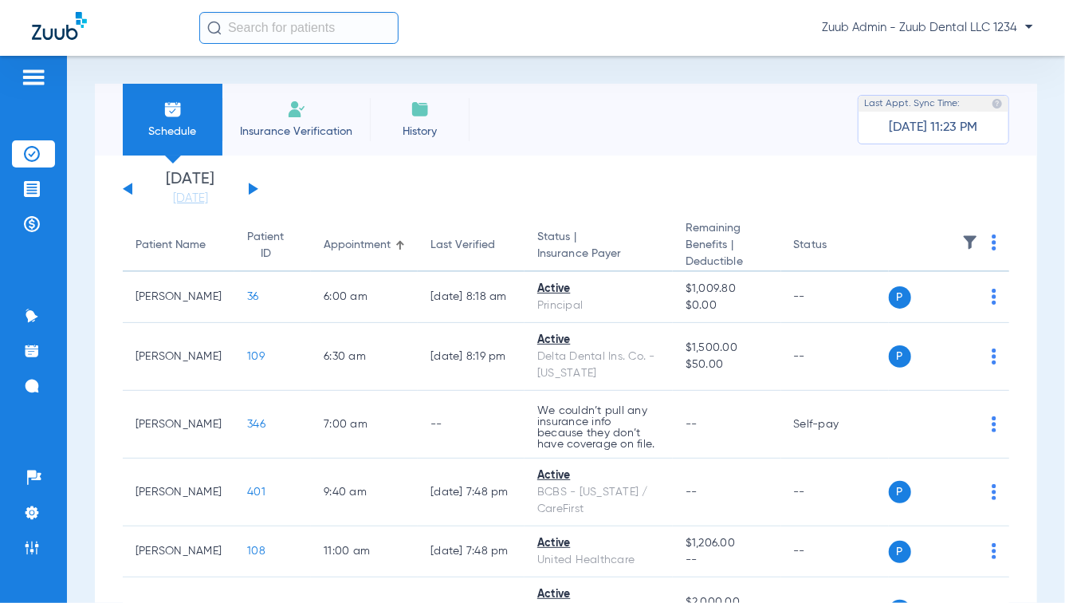
click at [254, 190] on button at bounding box center [254, 189] width 10 height 12
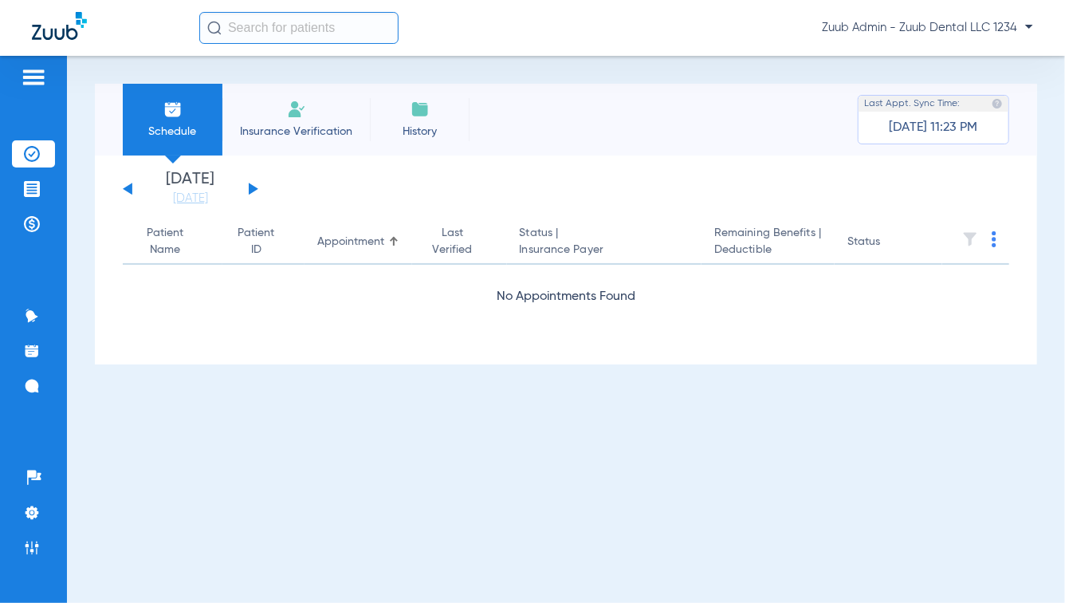
click at [128, 190] on button at bounding box center [128, 189] width 10 height 12
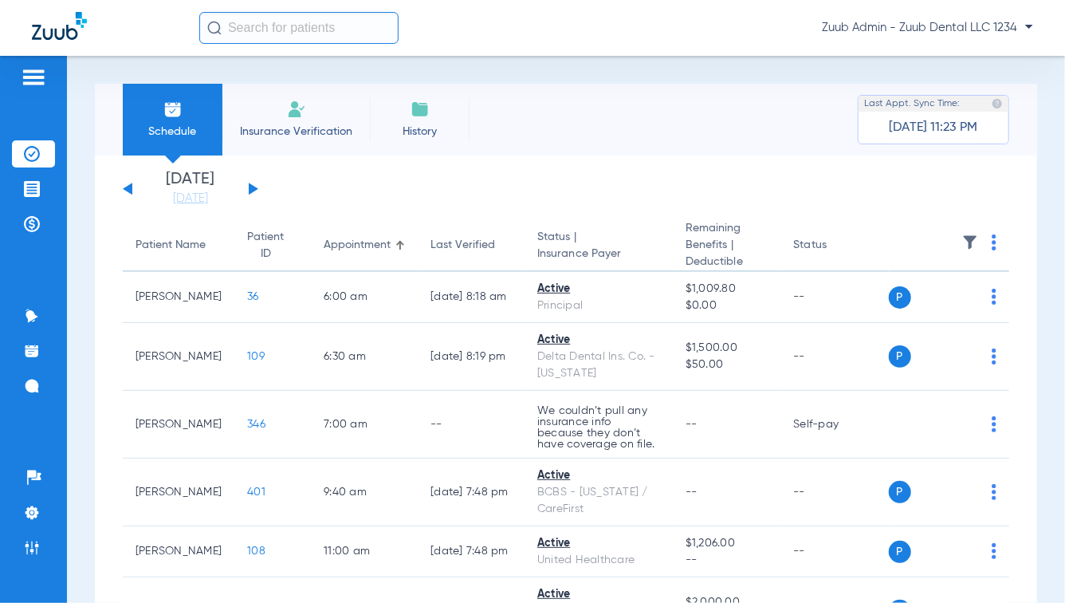
click at [427, 110] on img at bounding box center [419, 109] width 19 height 19
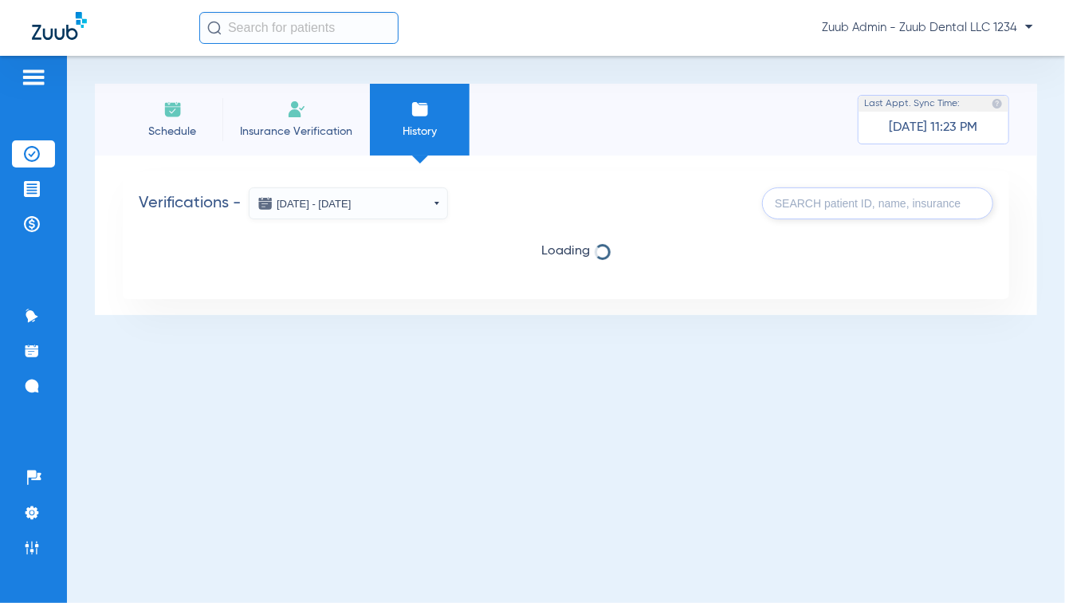
click at [294, 123] on li "Insurance Verification" at bounding box center [295, 120] width 147 height 72
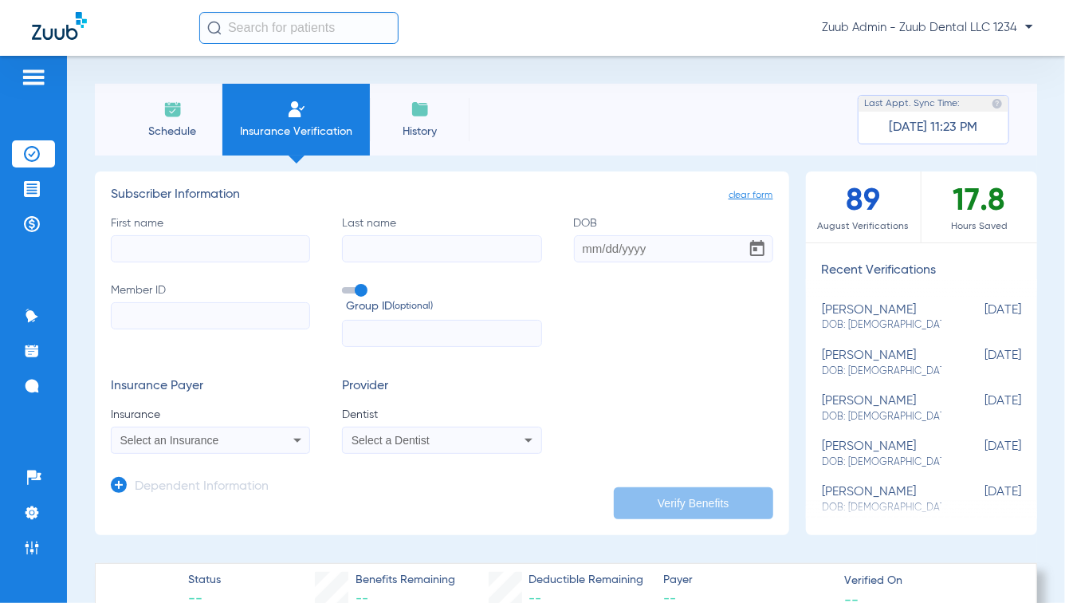
click at [139, 122] on li "Schedule" at bounding box center [173, 120] width 100 height 72
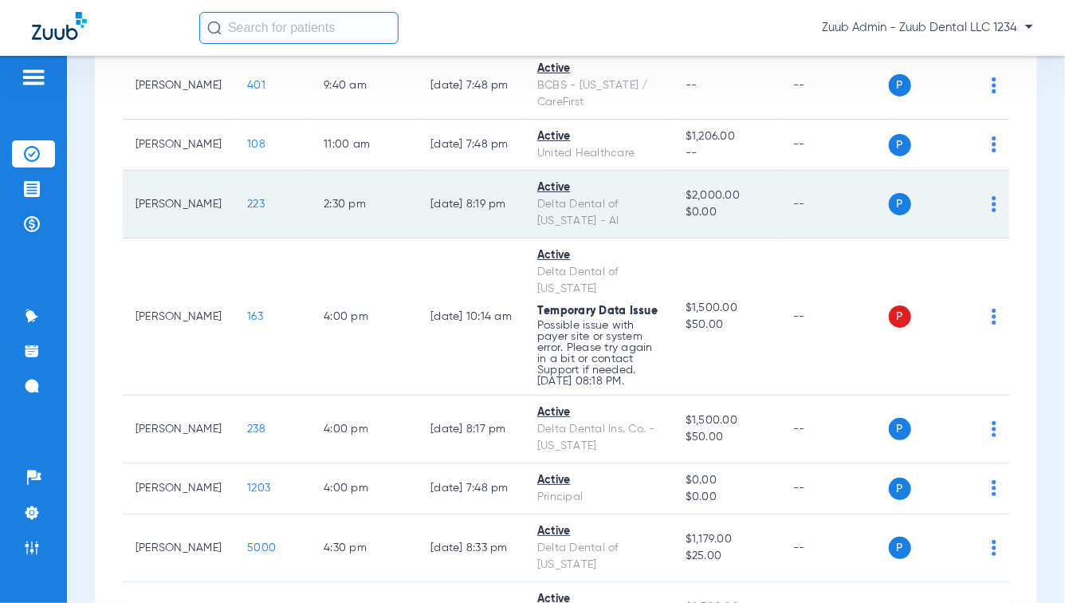
scroll to position [407, 0]
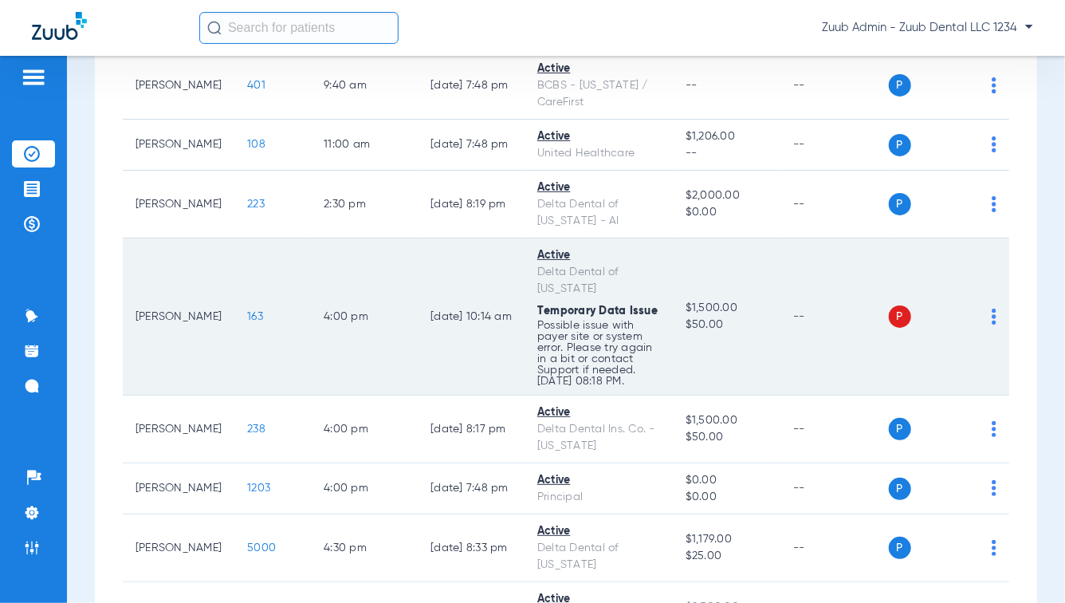
drag, startPoint x: 526, startPoint y: 314, endPoint x: 658, endPoint y: 382, distance: 148.6
click at [658, 382] on td "Active Delta Dental of [US_STATE] Temporary Data Issue Possible issue with paye…" at bounding box center [598, 316] width 148 height 157
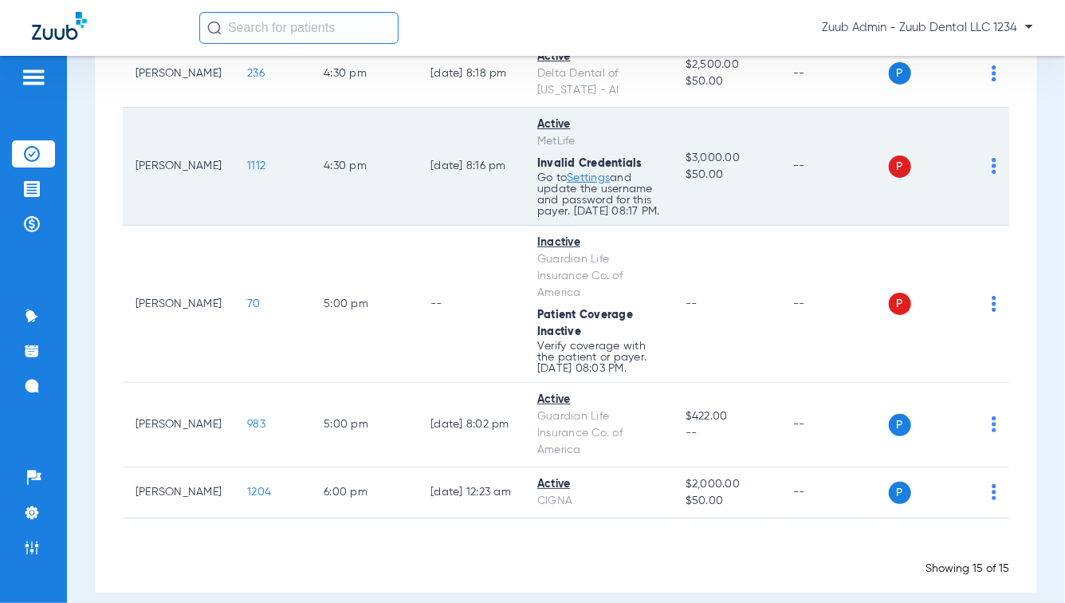
scroll to position [952, 0]
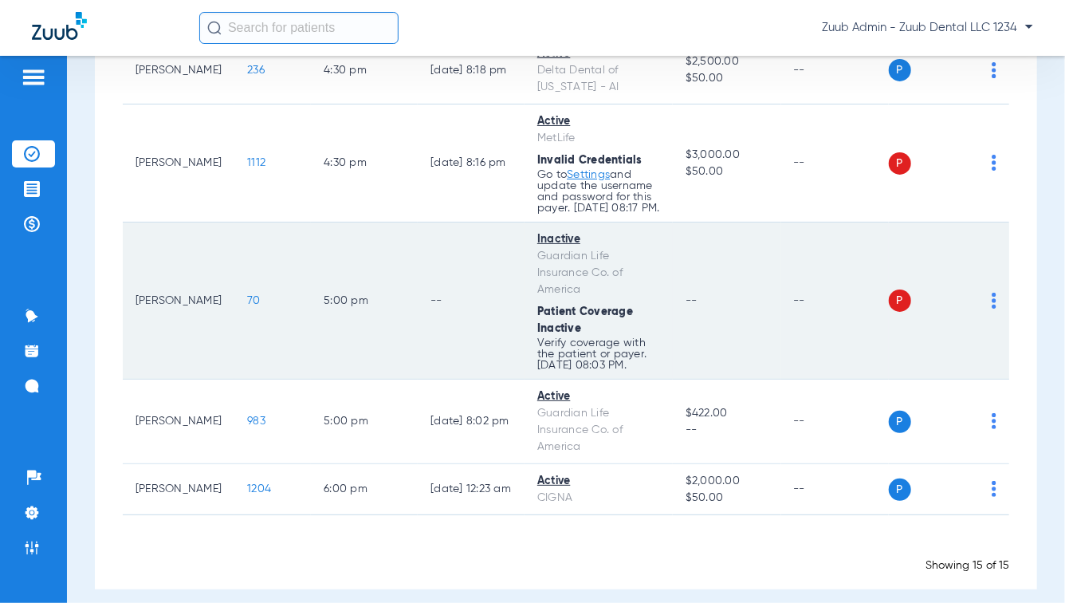
click at [992, 293] on img at bounding box center [994, 301] width 5 height 16
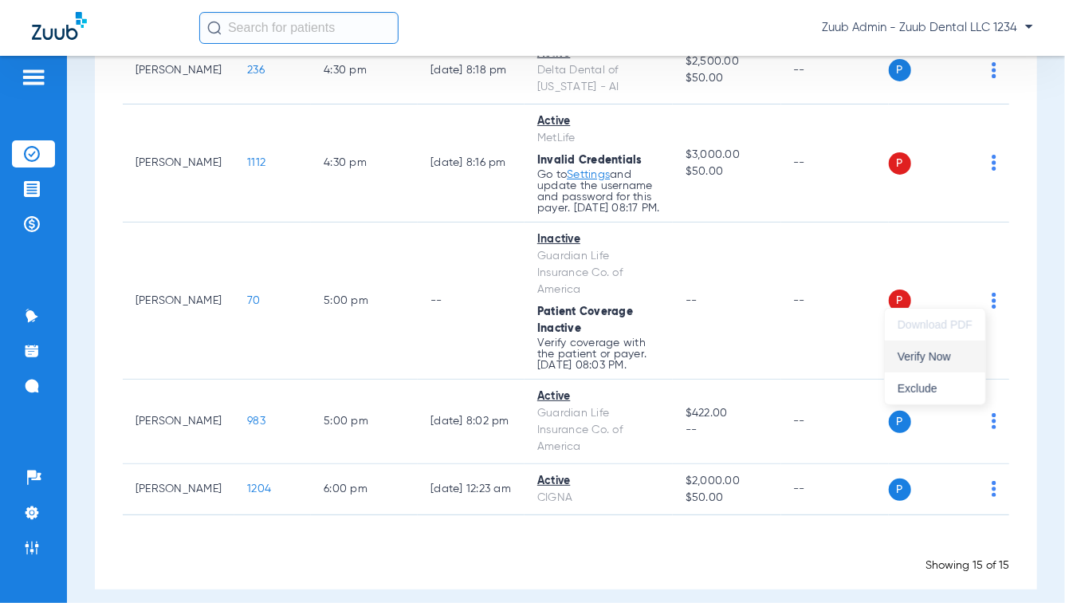
click at [942, 356] on span "Verify Now" at bounding box center [934, 356] width 75 height 11
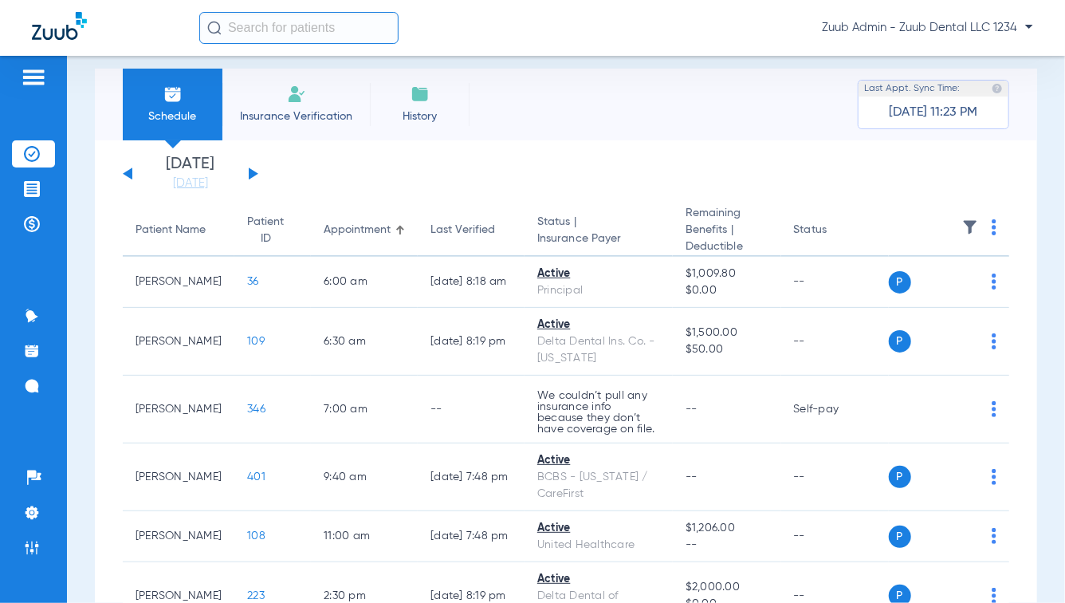
scroll to position [0, 0]
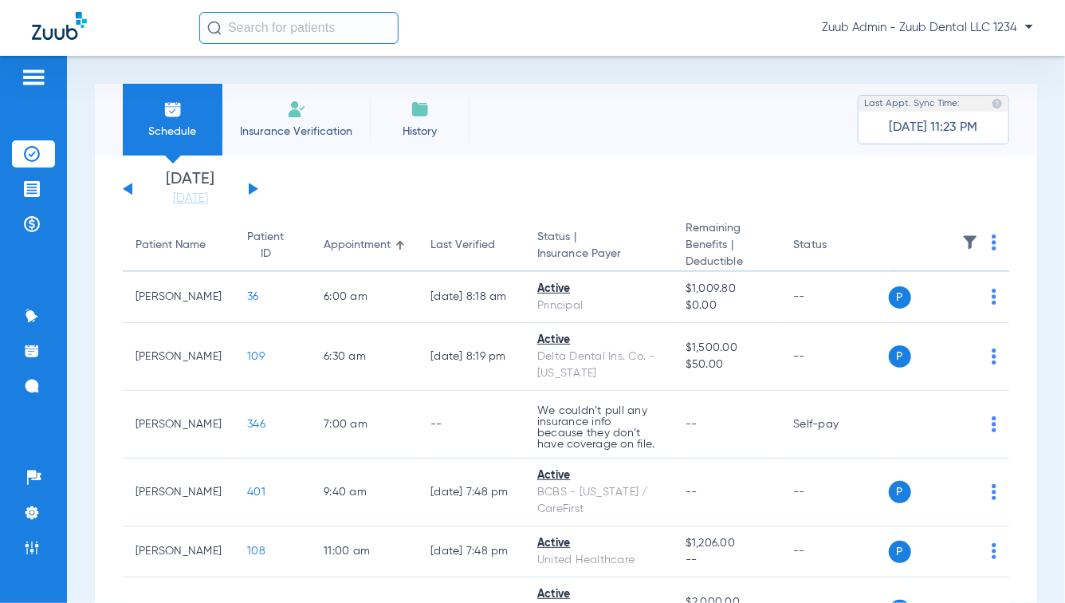
click at [34, 77] on img at bounding box center [34, 77] width 26 height 19
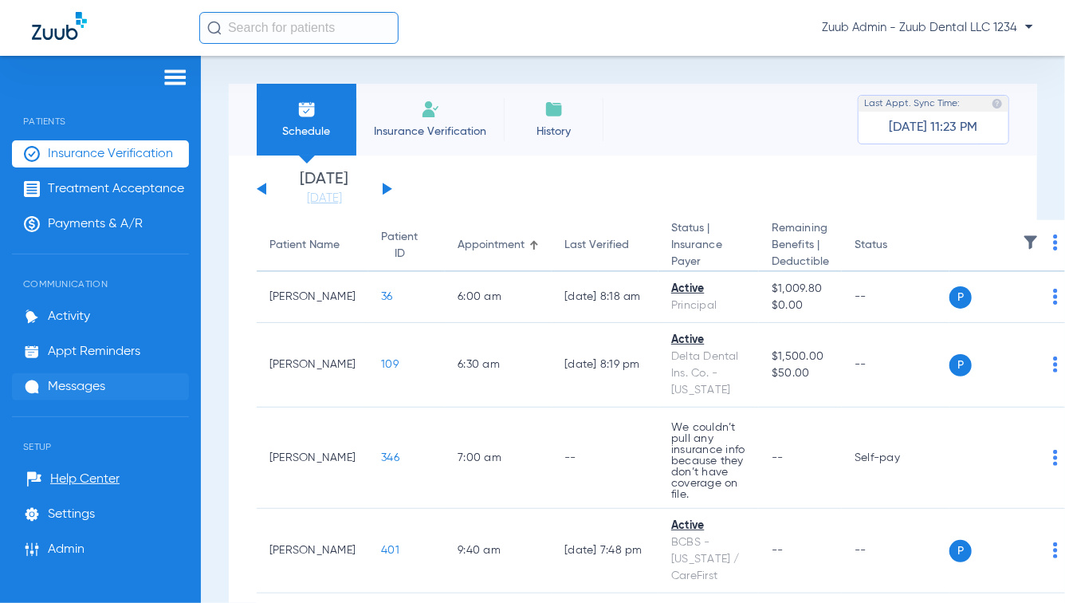
click at [94, 387] on span "Messages" at bounding box center [76, 387] width 57 height 16
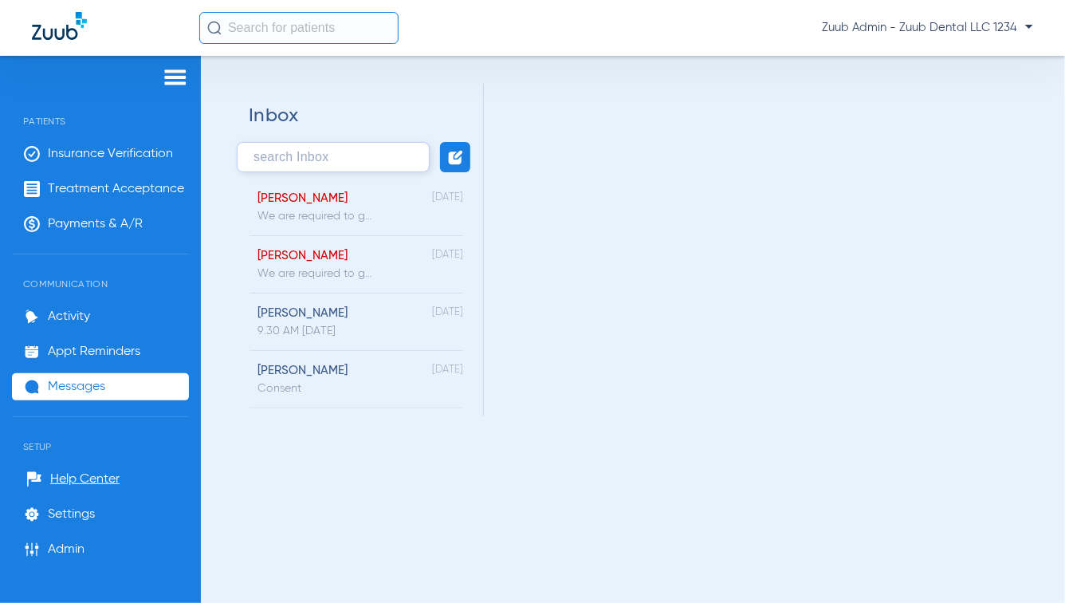
click at [176, 79] on img at bounding box center [176, 77] width 26 height 19
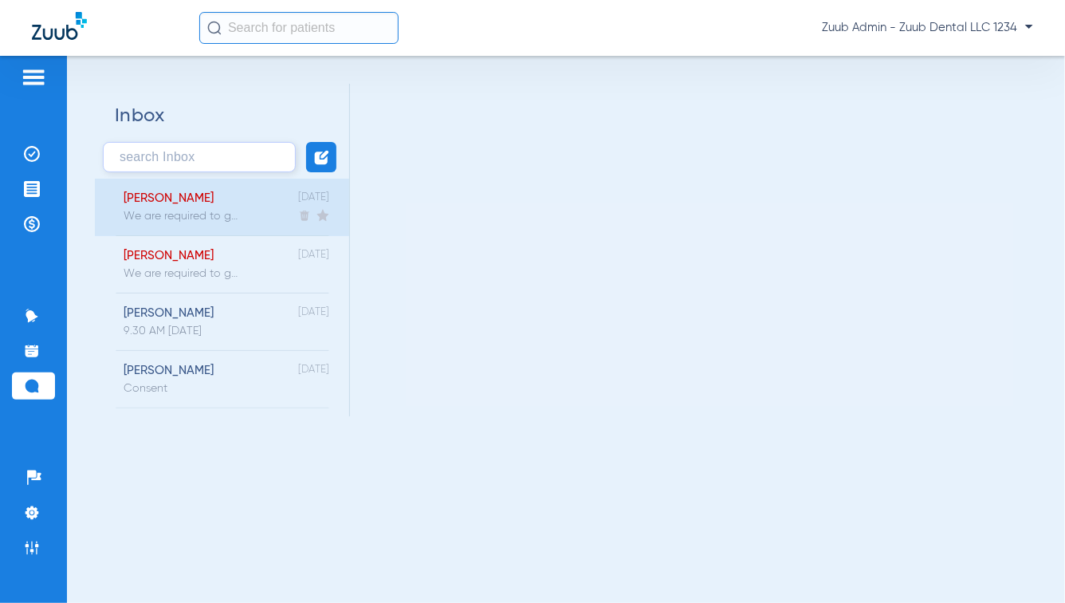
click at [248, 217] on div "[PERSON_NAME] We are required to get your consent to text with you about your h…" at bounding box center [222, 207] width 254 height 57
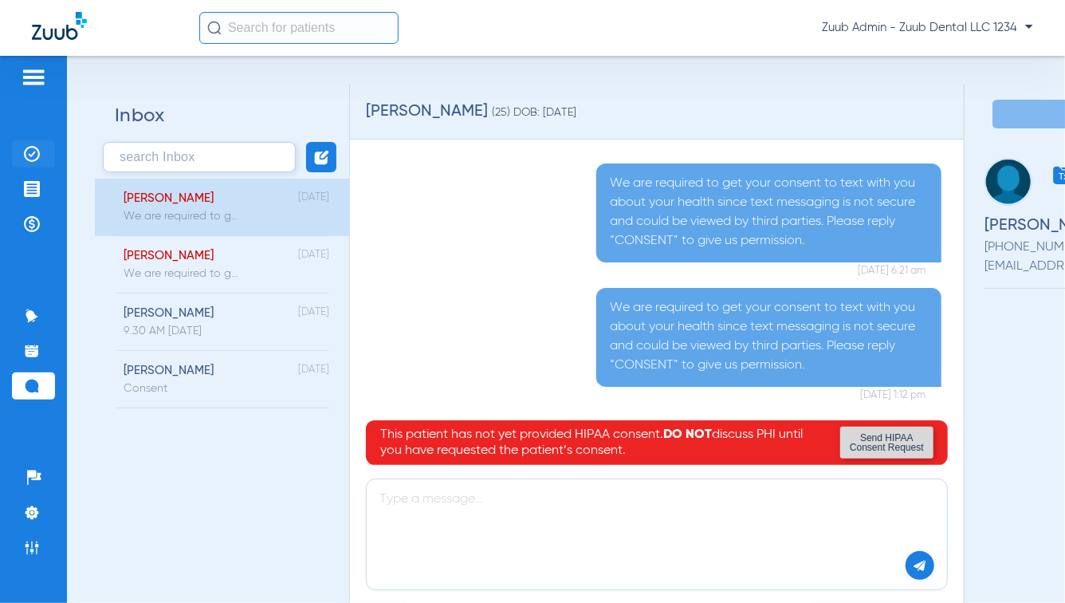
click at [30, 159] on img at bounding box center [32, 154] width 16 height 16
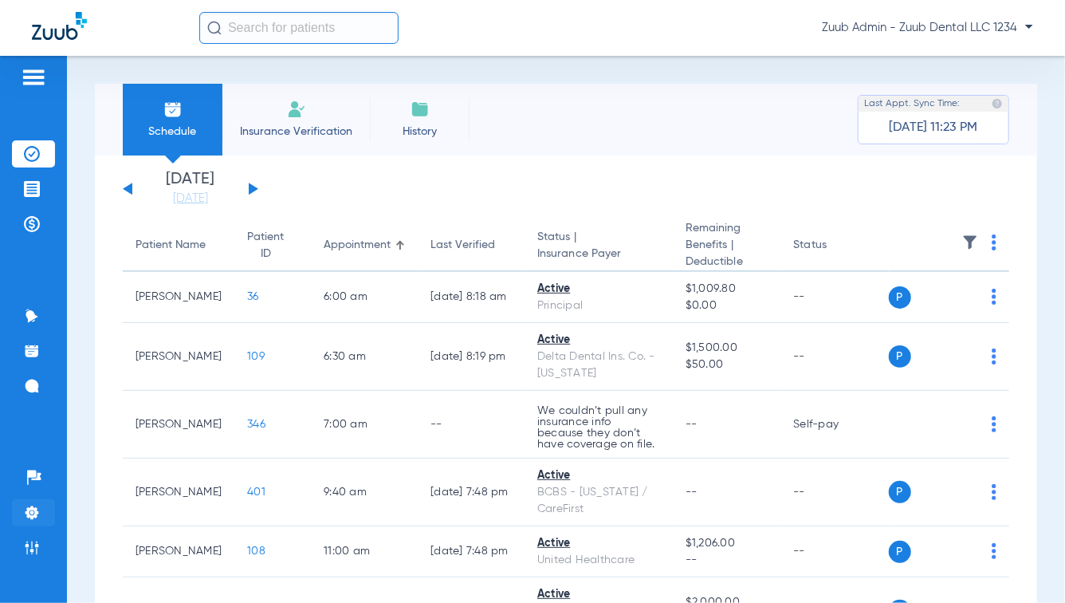
click at [33, 507] on img at bounding box center [32, 513] width 16 height 16
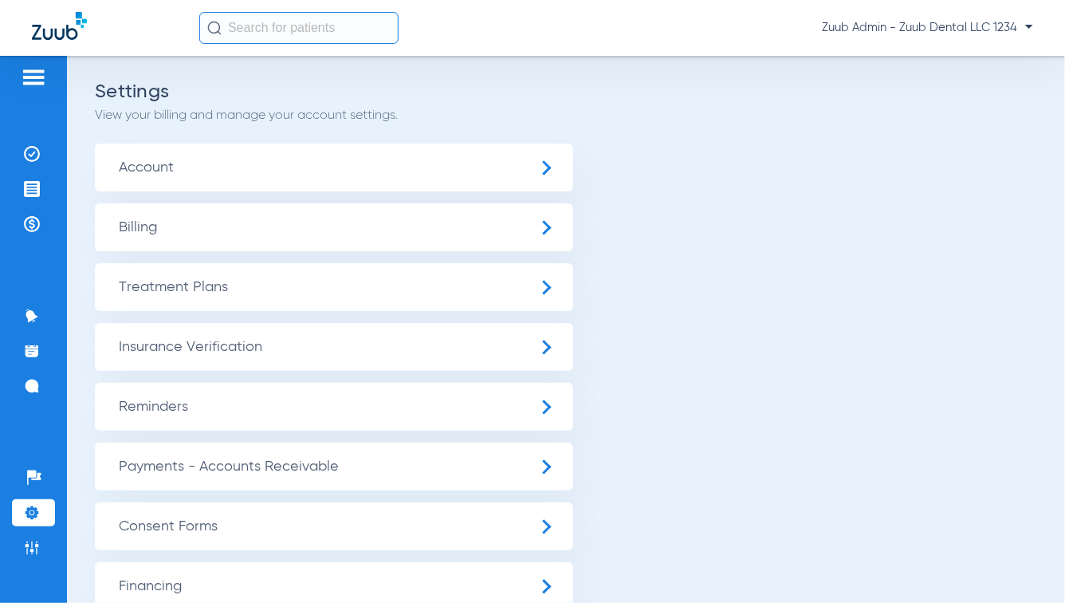
click at [187, 348] on span "Insurance Verification" at bounding box center [334, 347] width 478 height 48
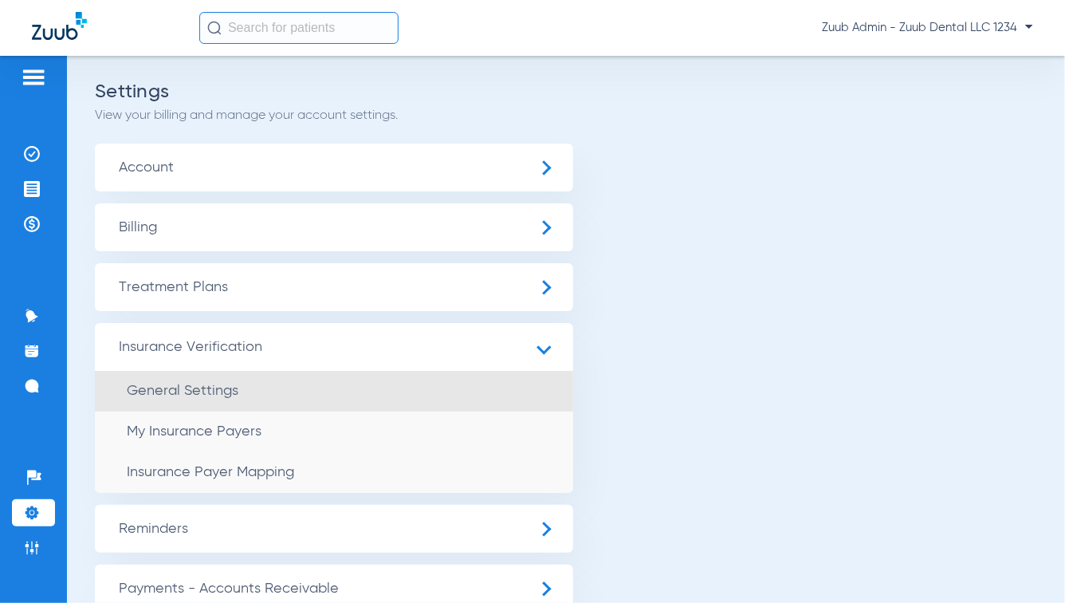
click at [189, 391] on span "General Settings" at bounding box center [183, 390] width 112 height 14
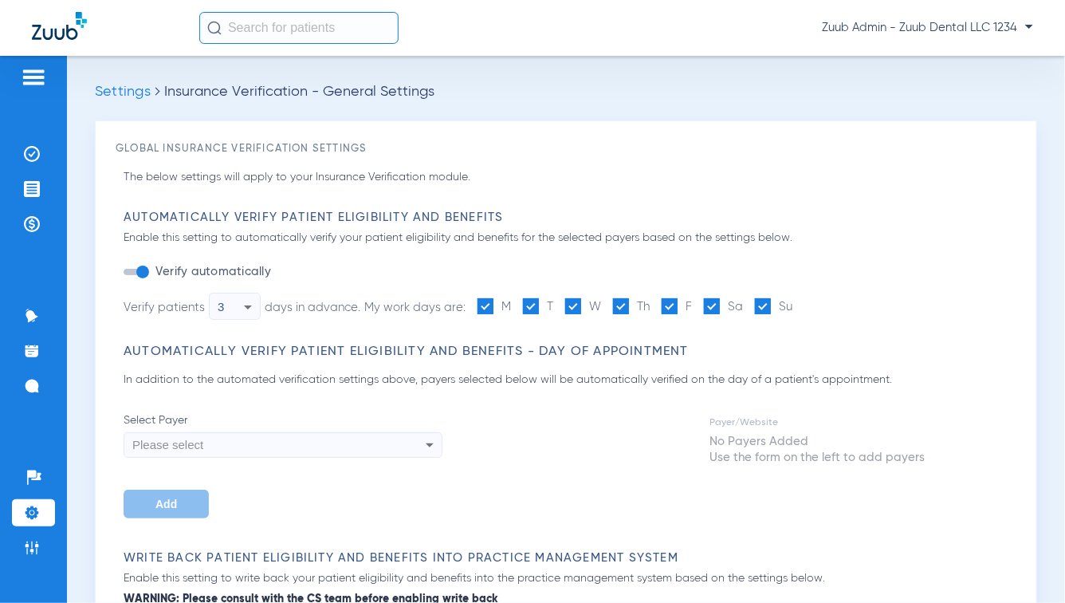
type input "1"
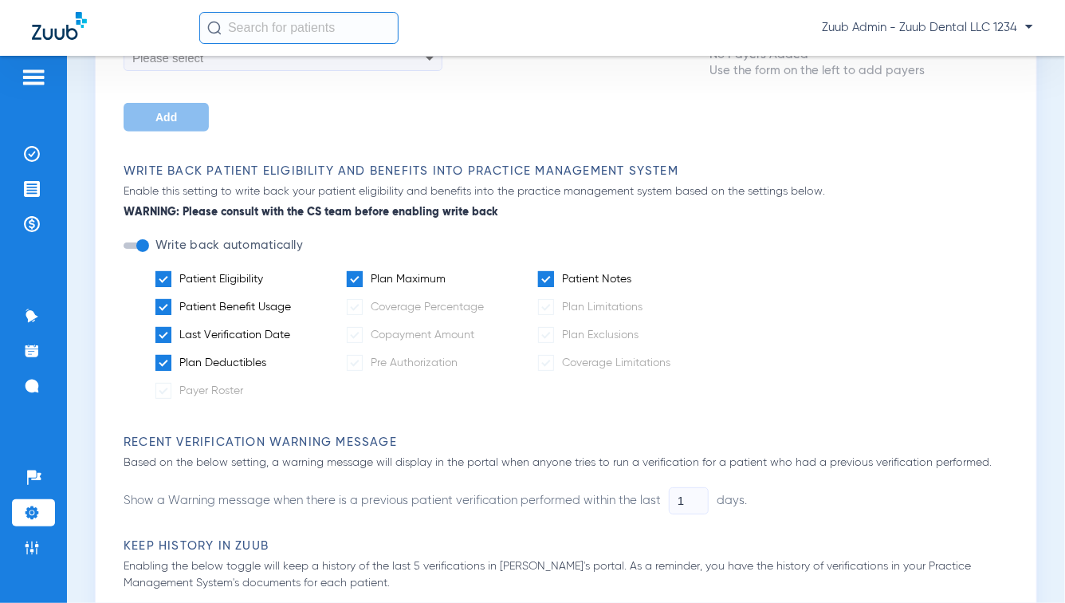
scroll to position [392, 0]
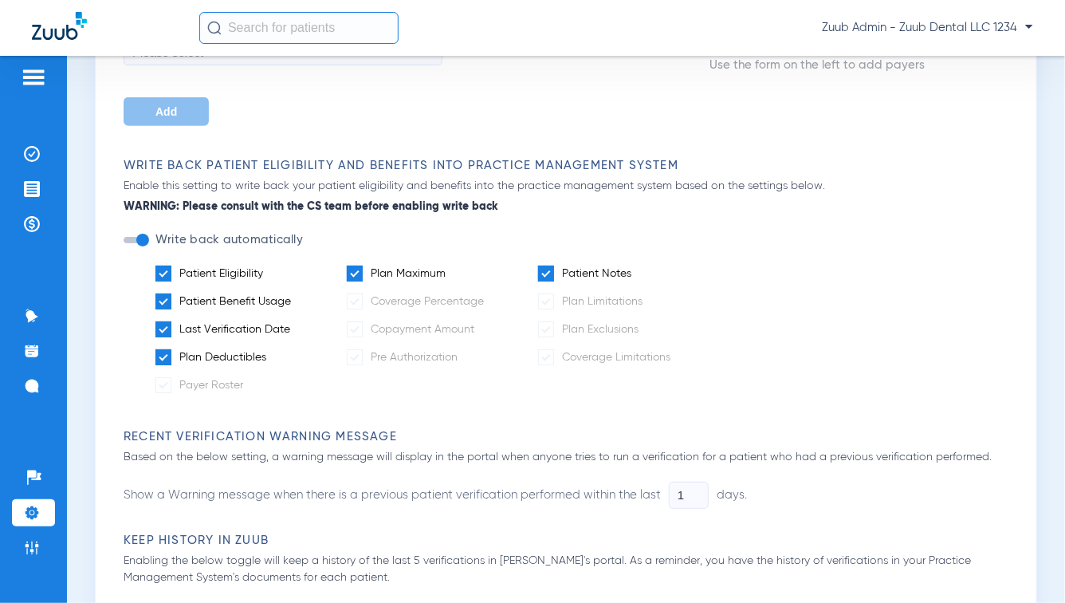
drag, startPoint x: 123, startPoint y: 163, endPoint x: 174, endPoint y: 166, distance: 51.1
click at [174, 166] on h3 "Write Back Patient Eligibility and Benefits Into Practice Management System" at bounding box center [570, 166] width 893 height 16
click at [352, 273] on span at bounding box center [355, 273] width 16 height 16
click at [449, 268] on input "Plan Maximum" at bounding box center [449, 268] width 0 height 0
click at [352, 273] on span at bounding box center [355, 273] width 16 height 16
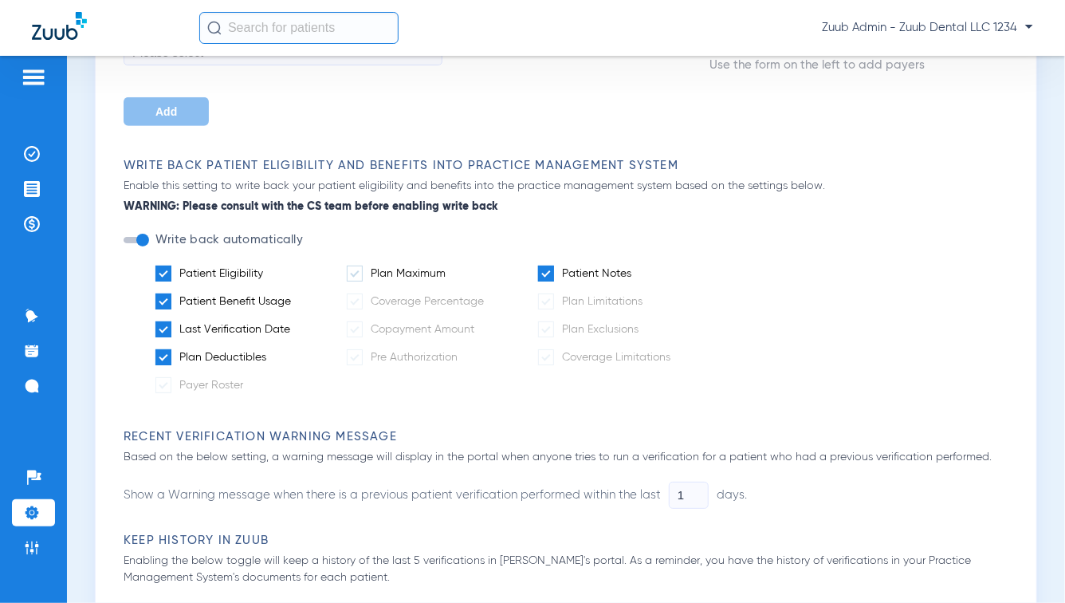
click at [449, 268] on input "Plan Maximum" at bounding box center [449, 268] width 0 height 0
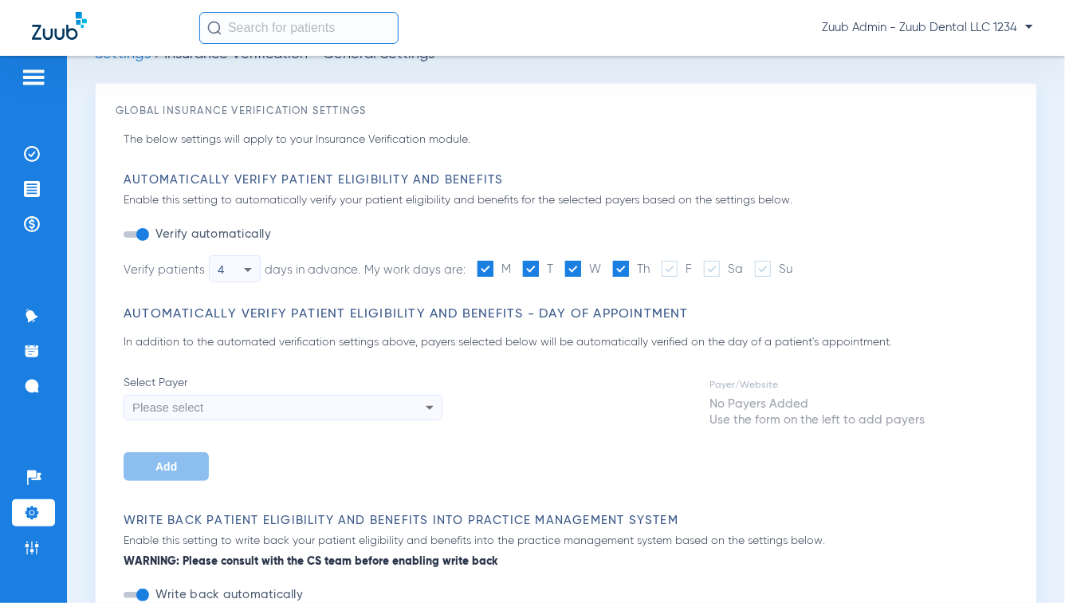
scroll to position [0, 0]
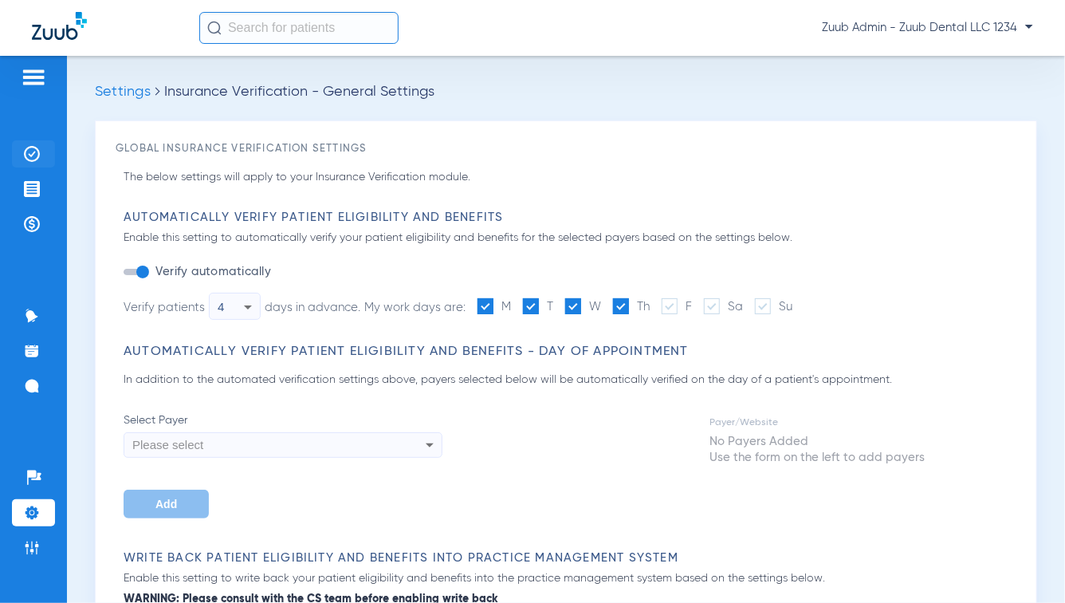
click at [35, 155] on img at bounding box center [32, 154] width 16 height 16
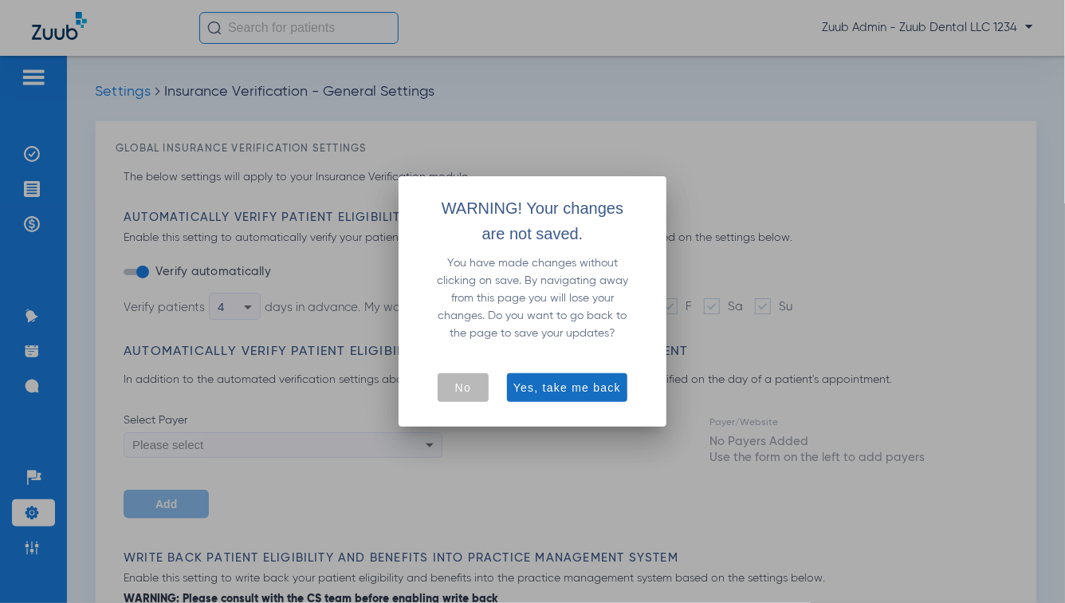
click at [545, 397] on span "button" at bounding box center [567, 387] width 120 height 38
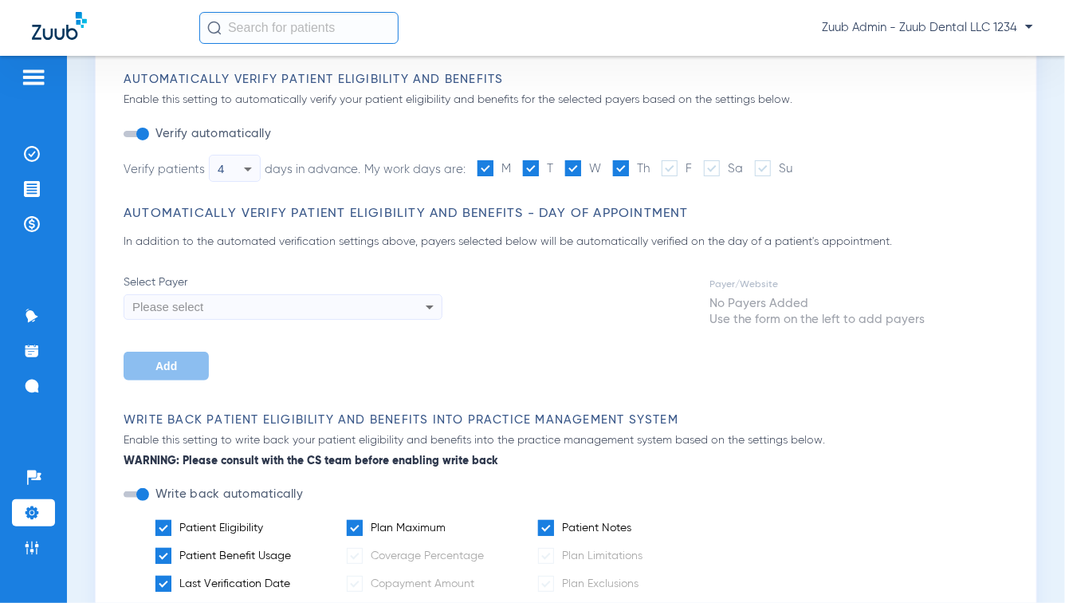
scroll to position [310, 0]
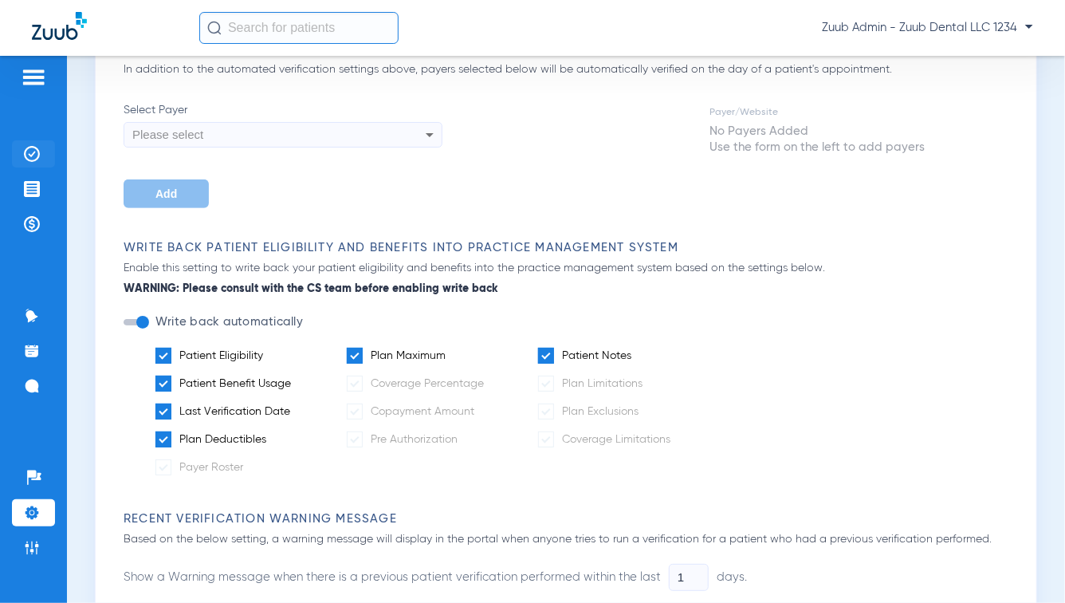
click at [34, 151] on img at bounding box center [32, 154] width 16 height 16
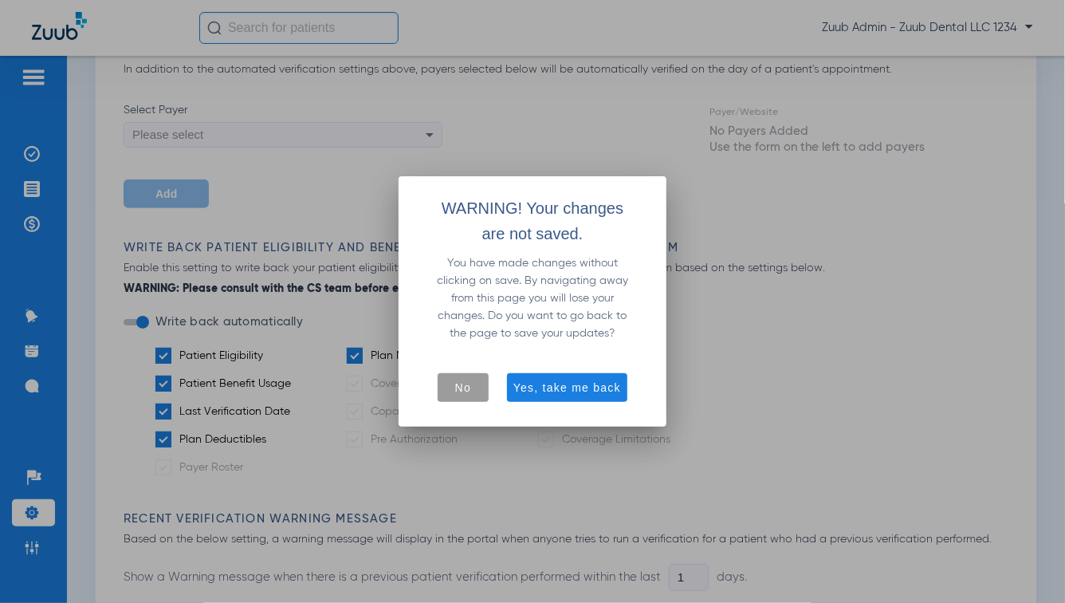
click at [455, 392] on span "No" at bounding box center [463, 387] width 16 height 16
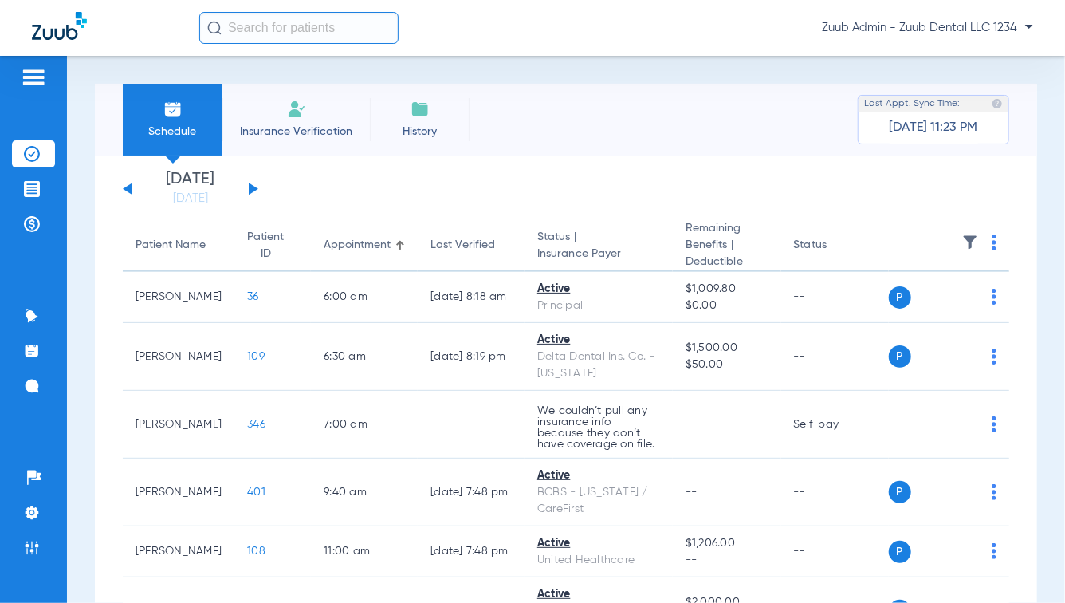
click at [38, 73] on img at bounding box center [34, 77] width 26 height 19
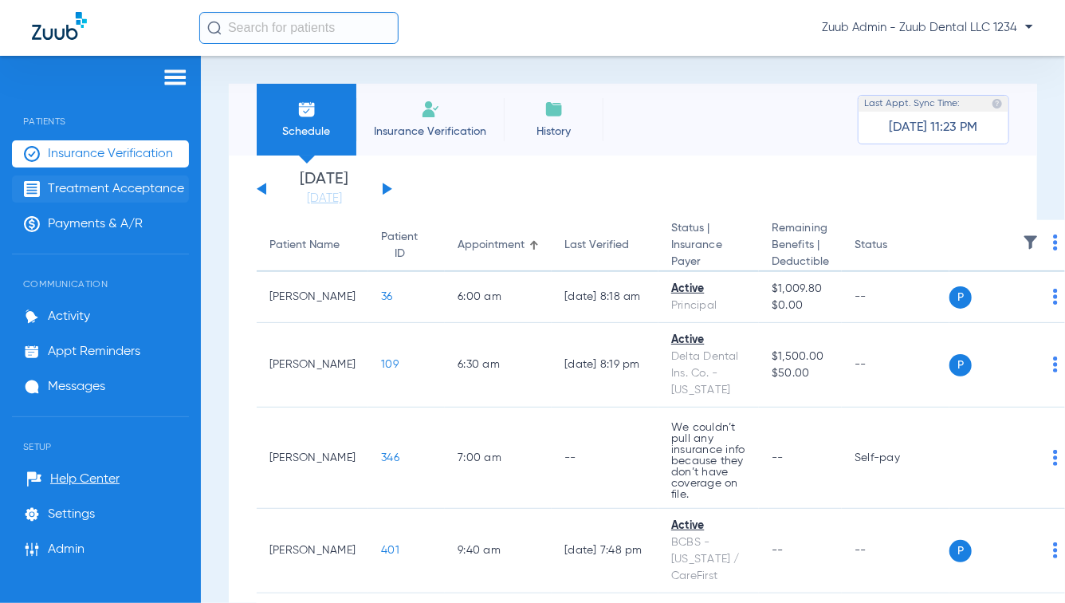
click at [112, 183] on span "Treatment Acceptance" at bounding box center [116, 189] width 136 height 16
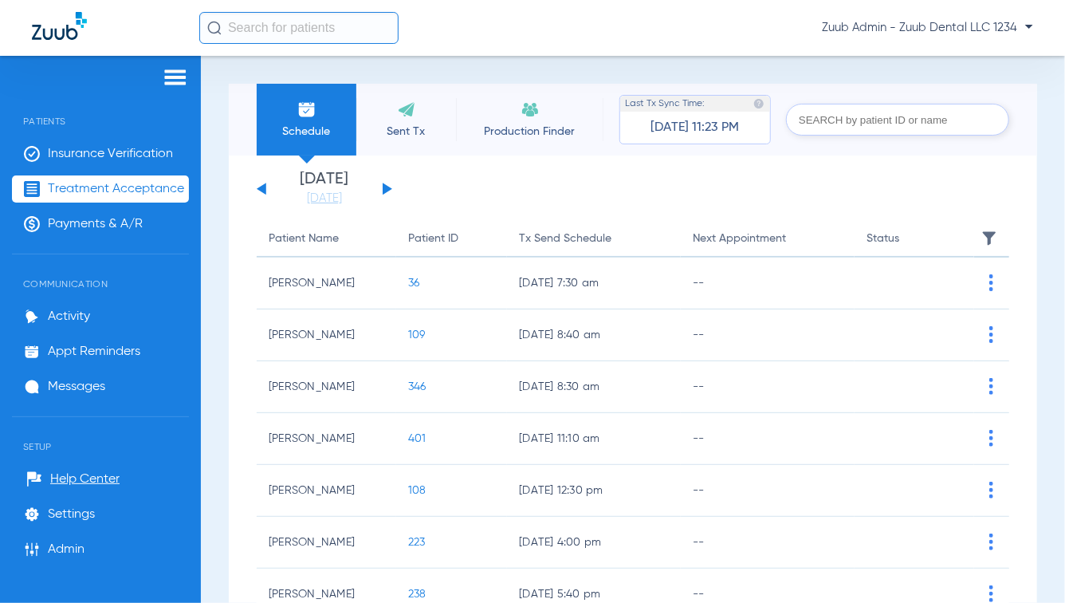
click at [167, 77] on img at bounding box center [176, 77] width 26 height 19
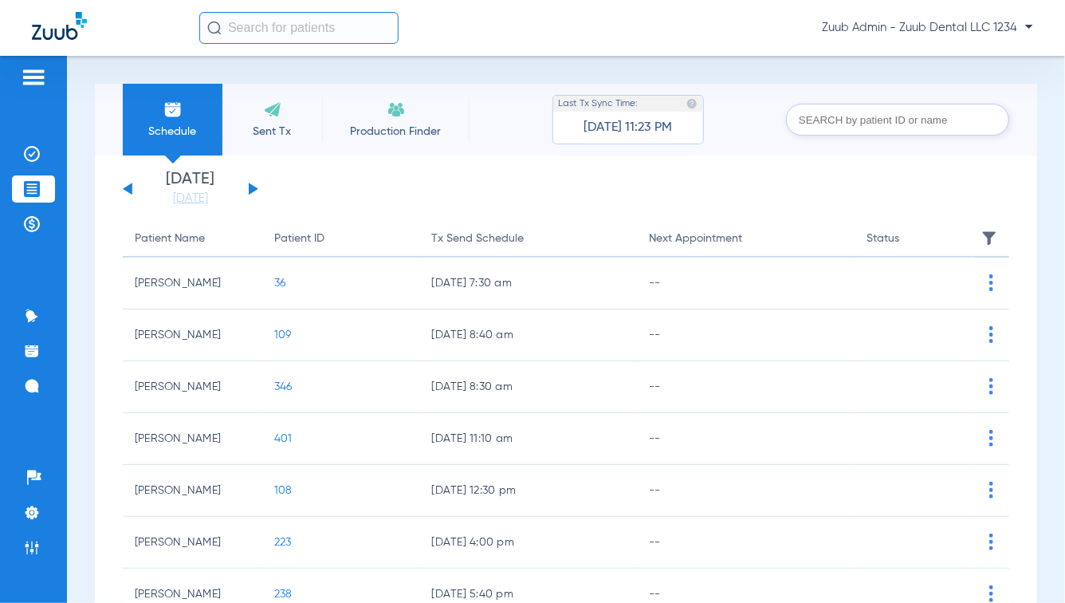
click at [269, 135] on span "Sent Tx" at bounding box center [272, 132] width 76 height 16
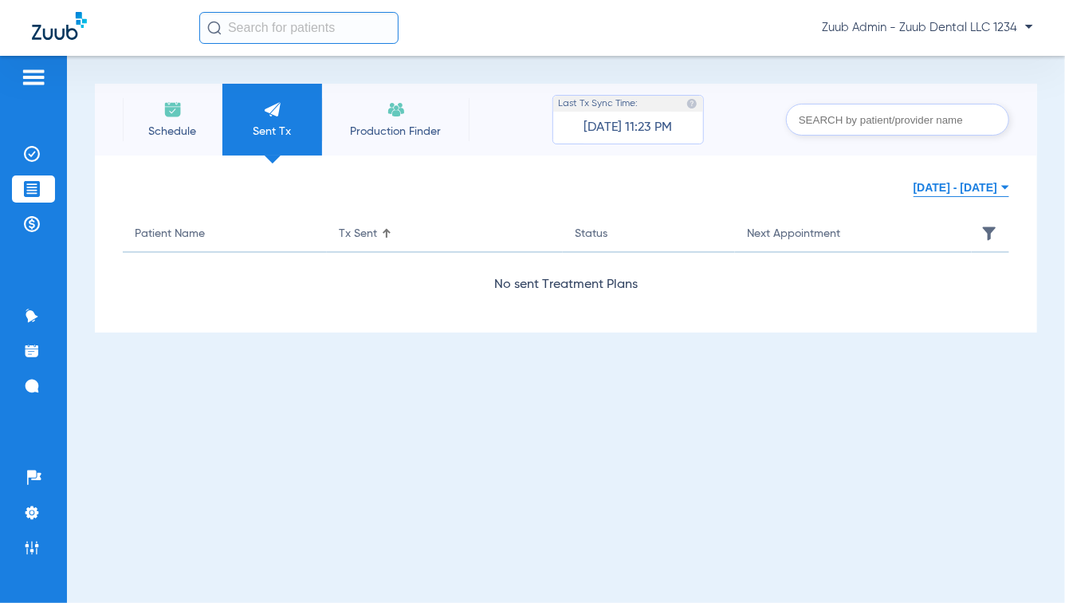
click at [392, 138] on span "Production Finder" at bounding box center [396, 132] width 124 height 16
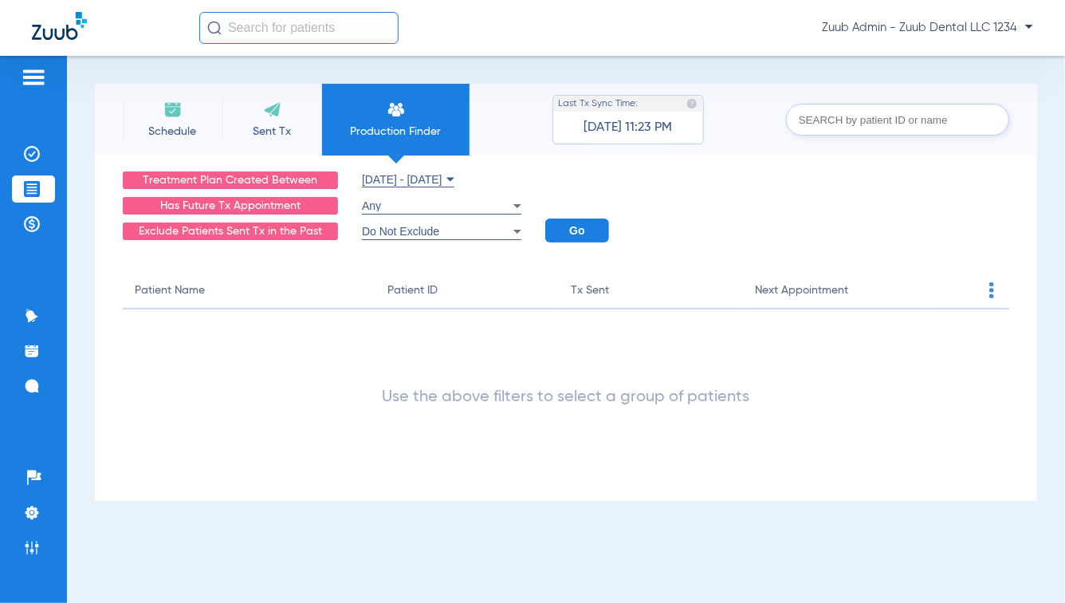
click at [515, 205] on icon at bounding box center [517, 206] width 8 height 4
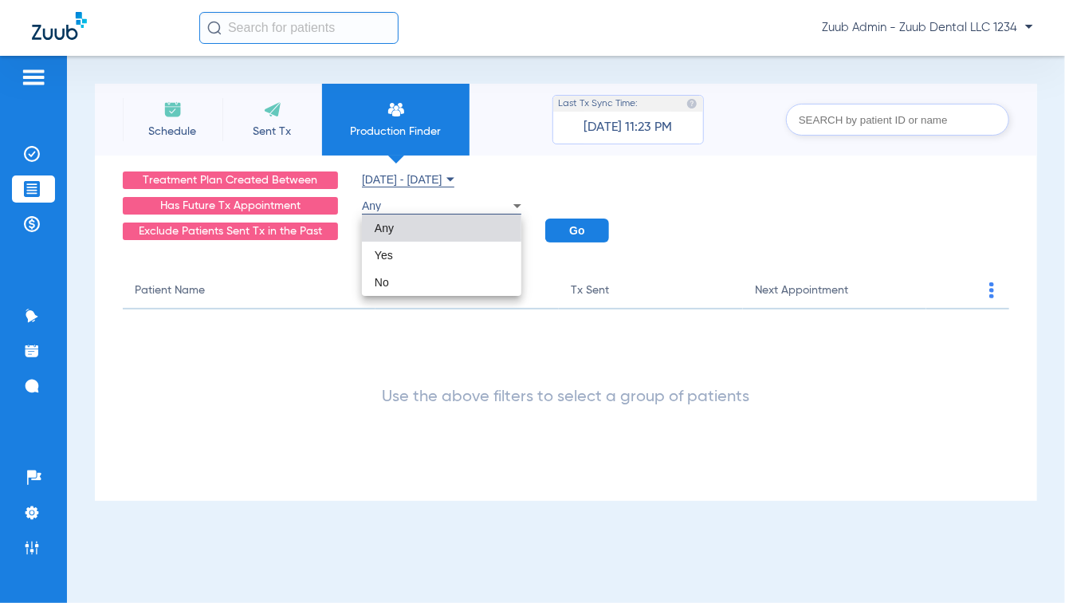
click at [306, 285] on div at bounding box center [532, 301] width 1065 height 603
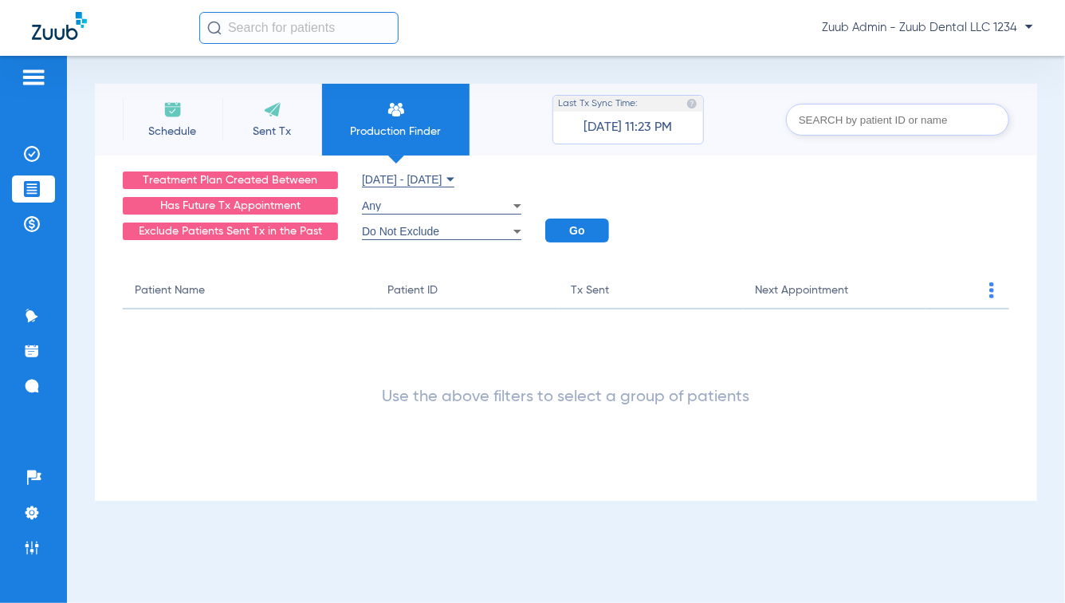
click at [140, 129] on span "Schedule" at bounding box center [173, 132] width 76 height 16
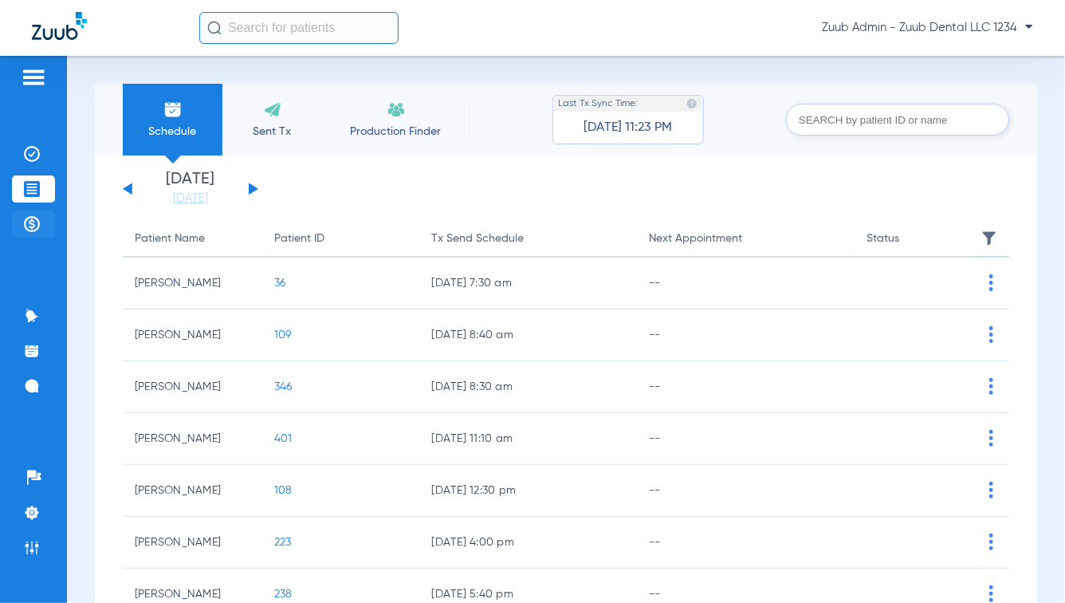
click at [33, 223] on img at bounding box center [32, 224] width 16 height 16
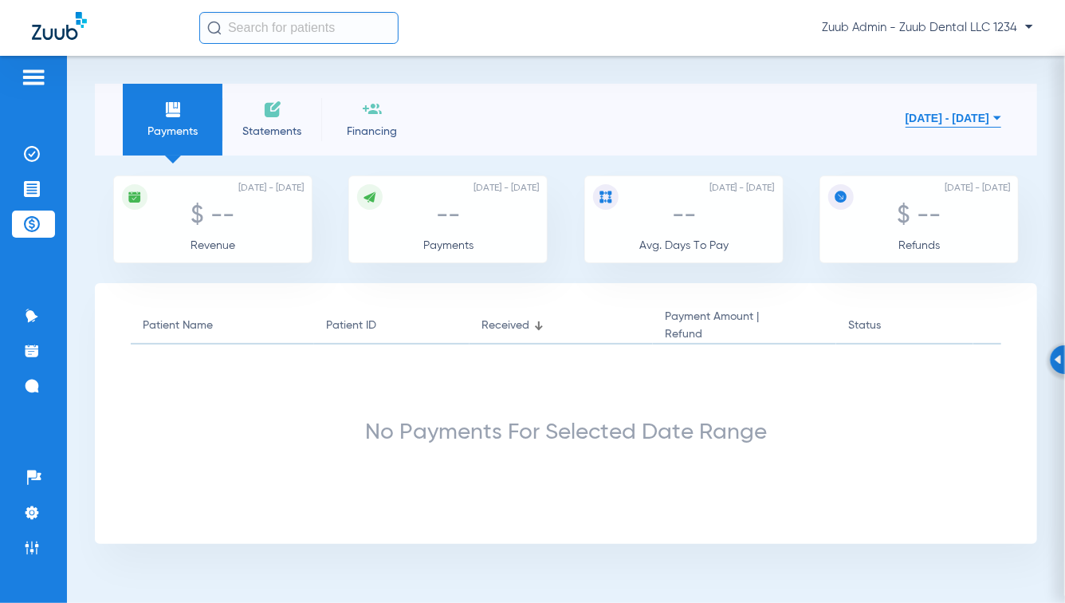
click at [31, 85] on img at bounding box center [34, 77] width 26 height 19
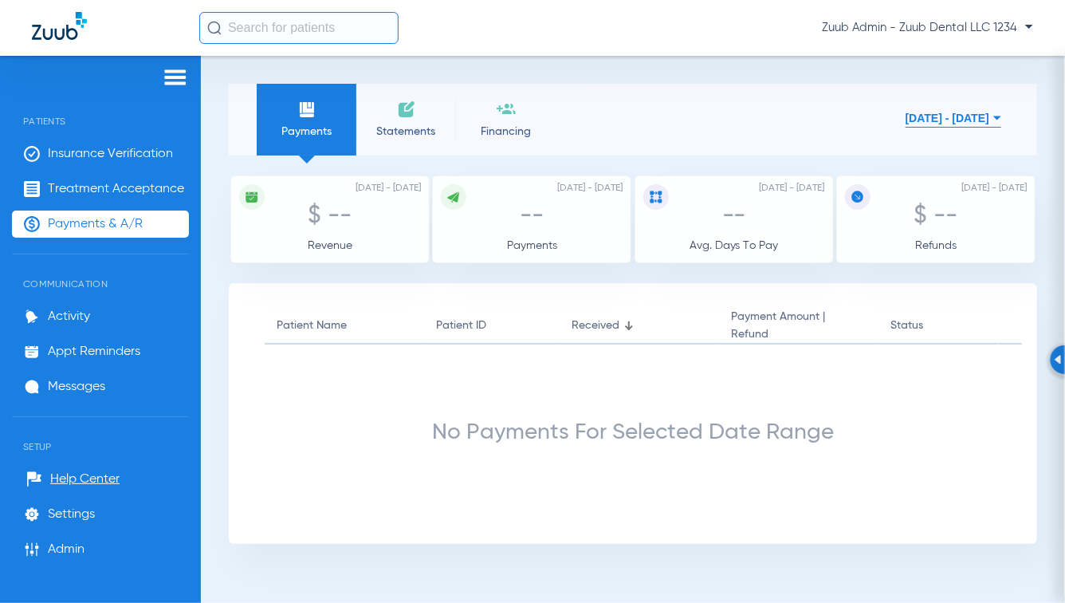
click at [181, 76] on img at bounding box center [176, 77] width 26 height 19
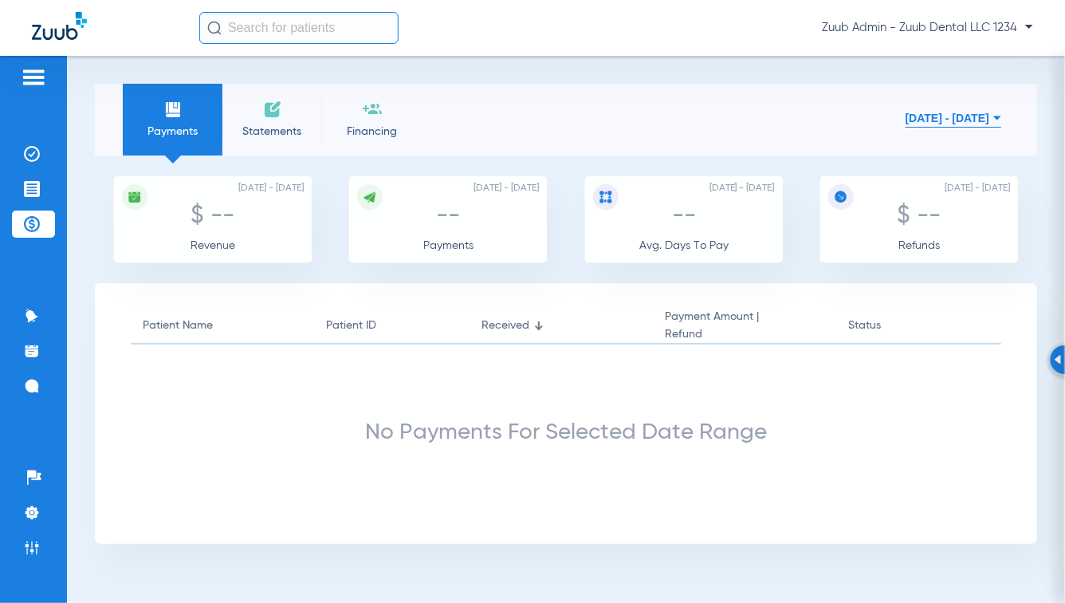
click at [360, 140] on li "Financing" at bounding box center [372, 120] width 100 height 72
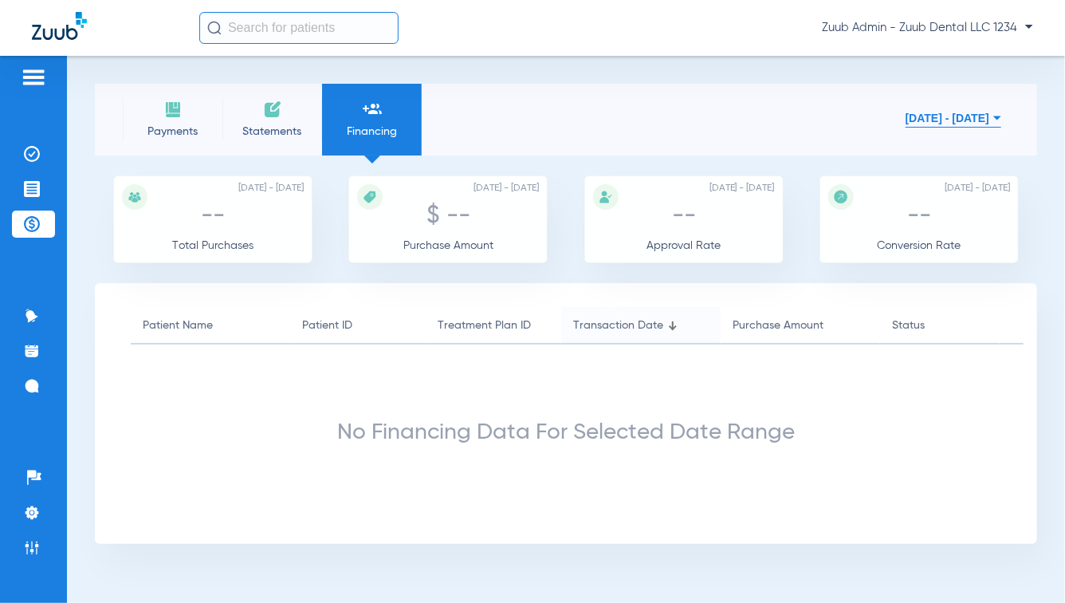
click at [270, 139] on span "Statements" at bounding box center [272, 132] width 76 height 16
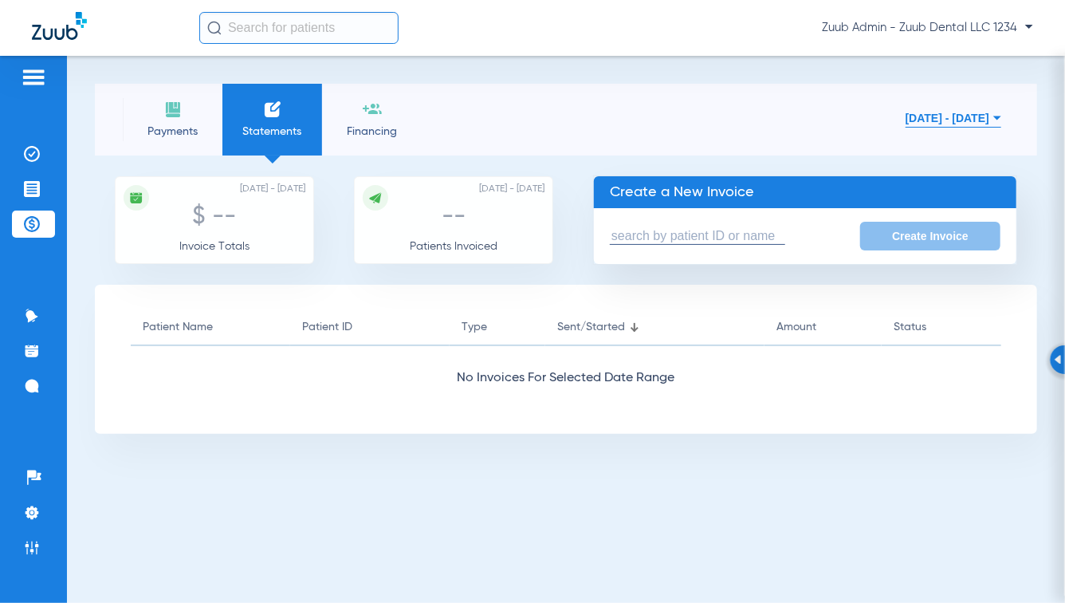
click at [34, 84] on img at bounding box center [34, 77] width 26 height 19
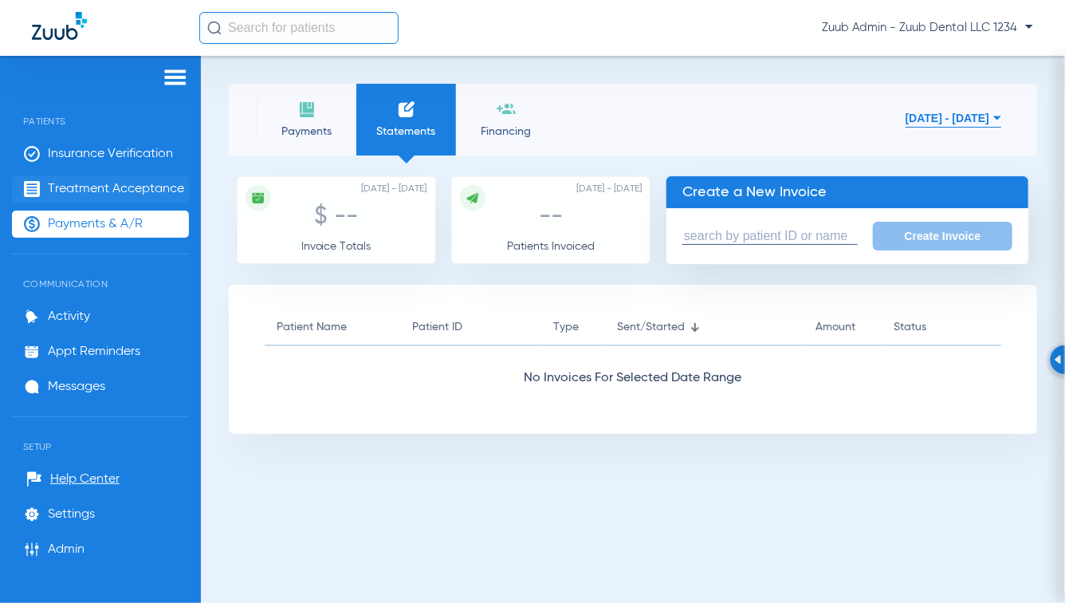
click at [152, 181] on span "Treatment Acceptance" at bounding box center [116, 189] width 136 height 16
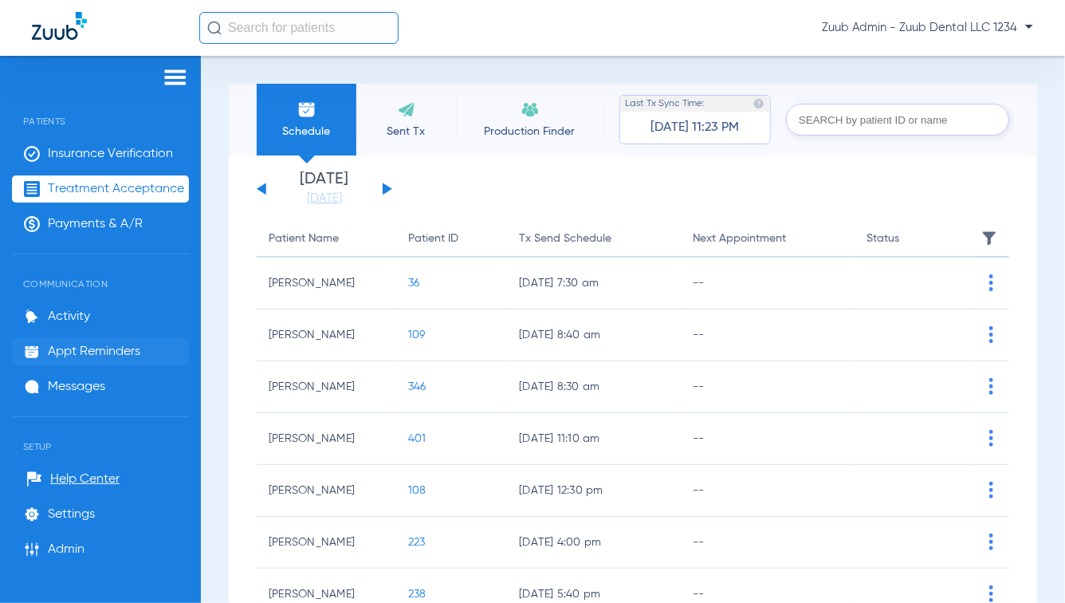
click at [127, 355] on span "Appt Reminders" at bounding box center [94, 352] width 92 height 16
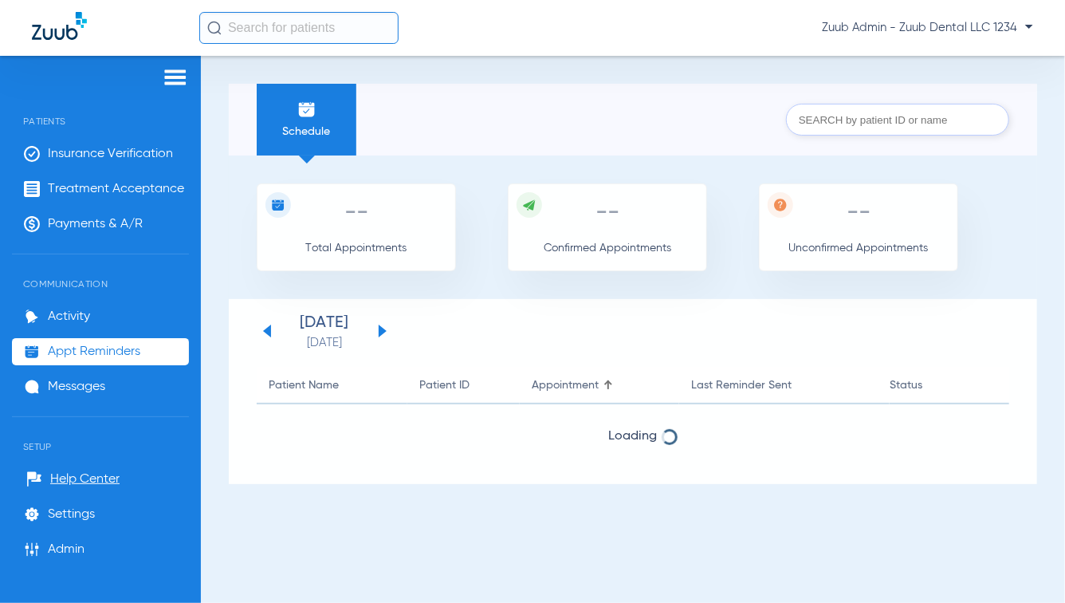
click at [172, 82] on img at bounding box center [176, 77] width 26 height 19
